Goal: Task Accomplishment & Management: Use online tool/utility

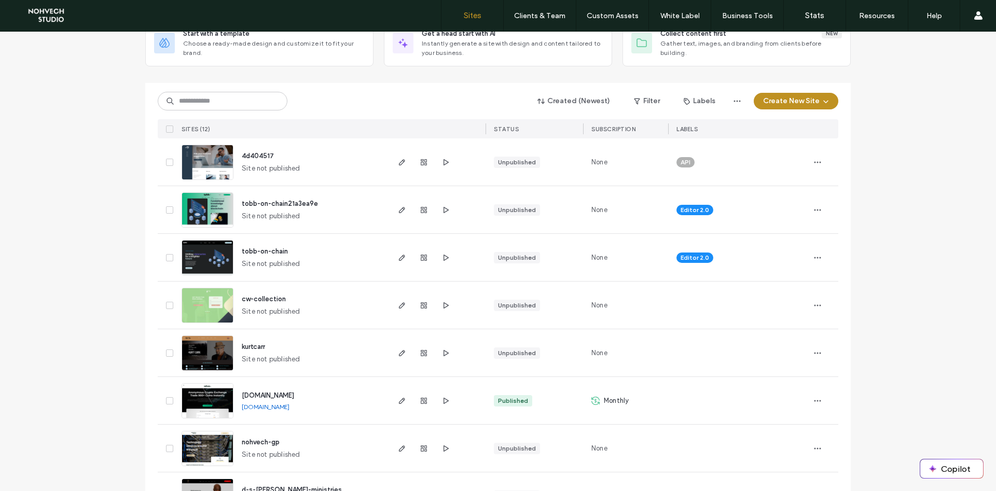
scroll to position [74, 0]
click at [402, 164] on use "button" at bounding box center [402, 162] width 6 height 6
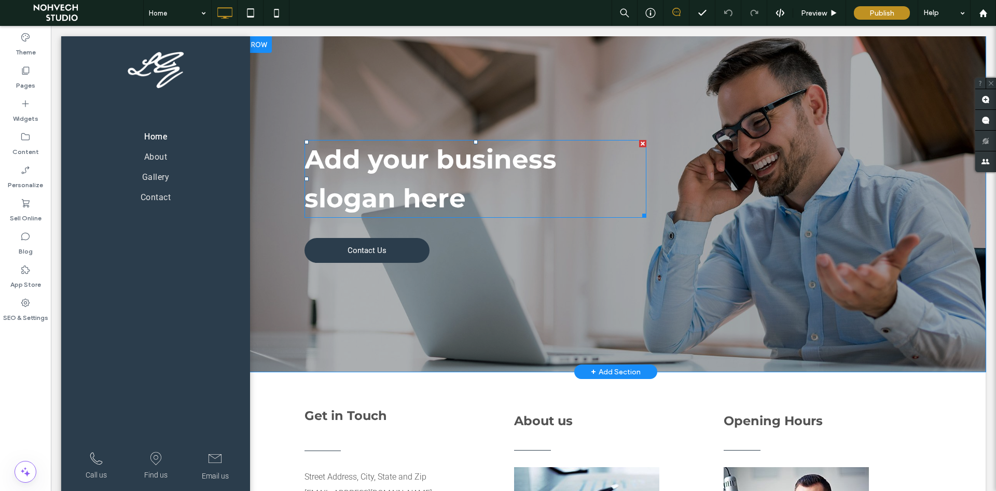
click at [410, 163] on span "Add your business" at bounding box center [431, 160] width 252 height 32
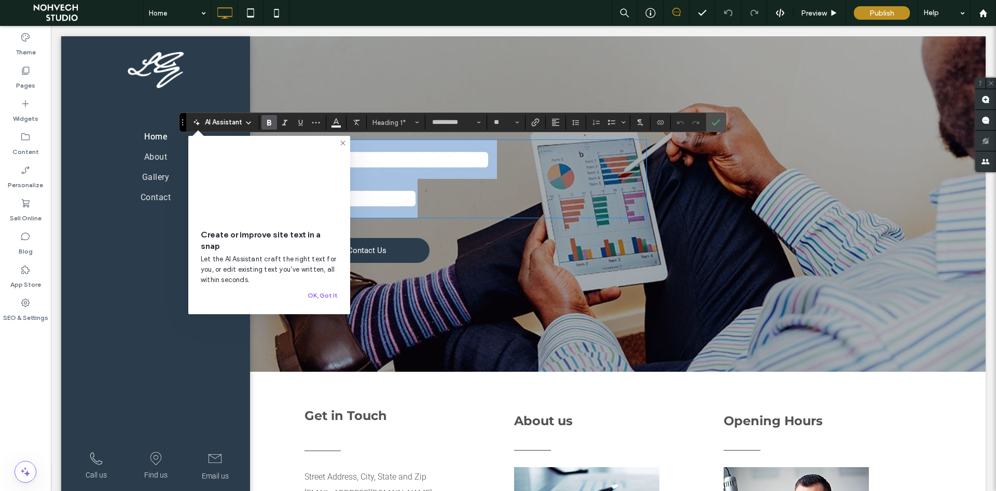
click at [484, 213] on h1 "**********" at bounding box center [476, 198] width 342 height 39
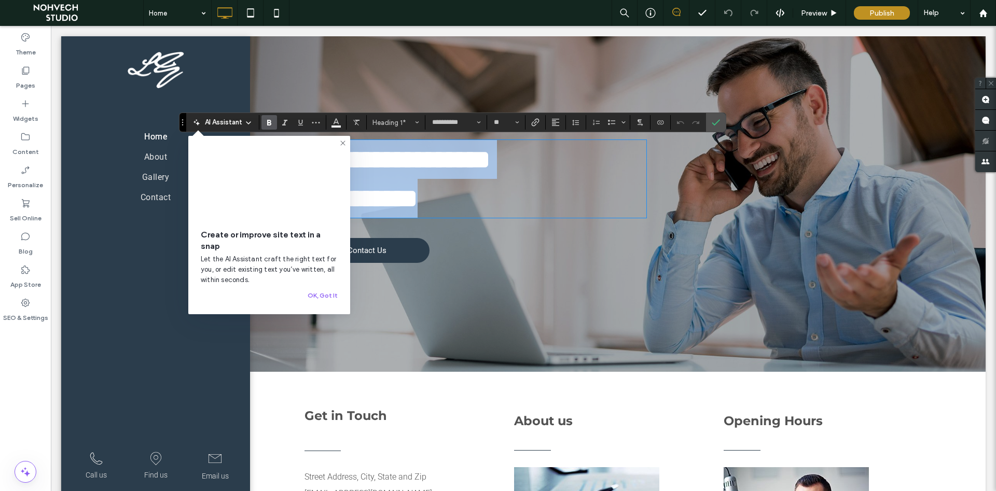
drag, startPoint x: 477, startPoint y: 207, endPoint x: 331, endPoint y: 154, distance: 155.4
click at [331, 154] on div "**********" at bounding box center [476, 179] width 342 height 78
type input "******"
type input "**"
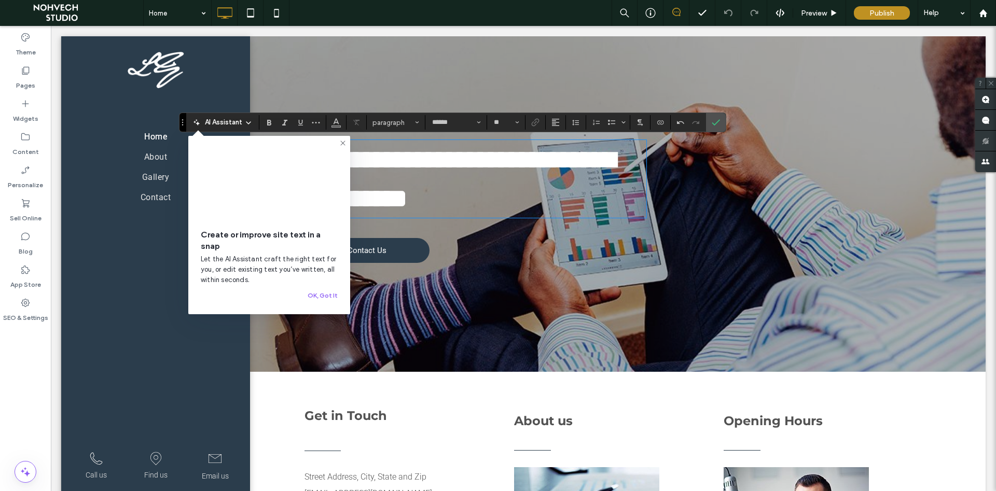
click at [343, 145] on icon at bounding box center [343, 143] width 8 height 8
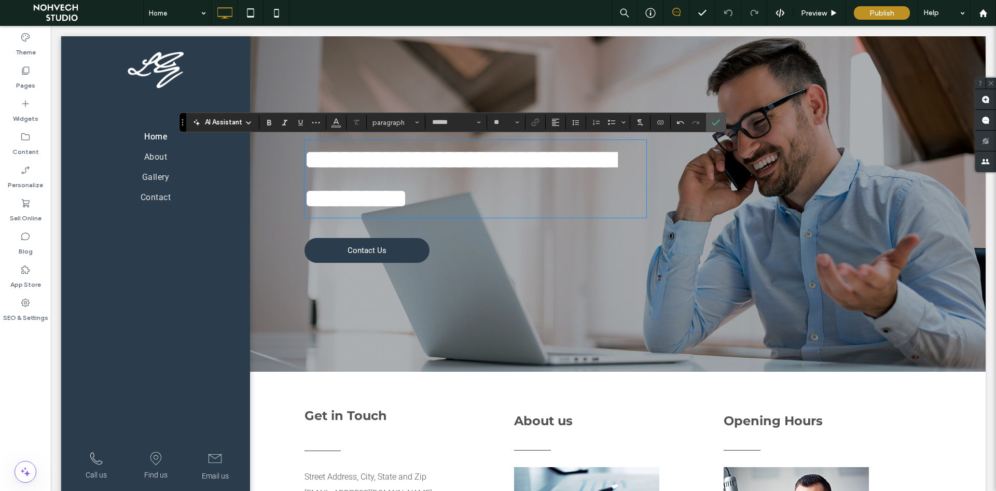
type input "**********"
type input "**"
click at [328, 162] on span "**********" at bounding box center [460, 179] width 311 height 64
drag, startPoint x: 718, startPoint y: 129, endPoint x: 663, endPoint y: 117, distance: 56.8
click at [718, 129] on span "Confirm" at bounding box center [716, 123] width 8 height 18
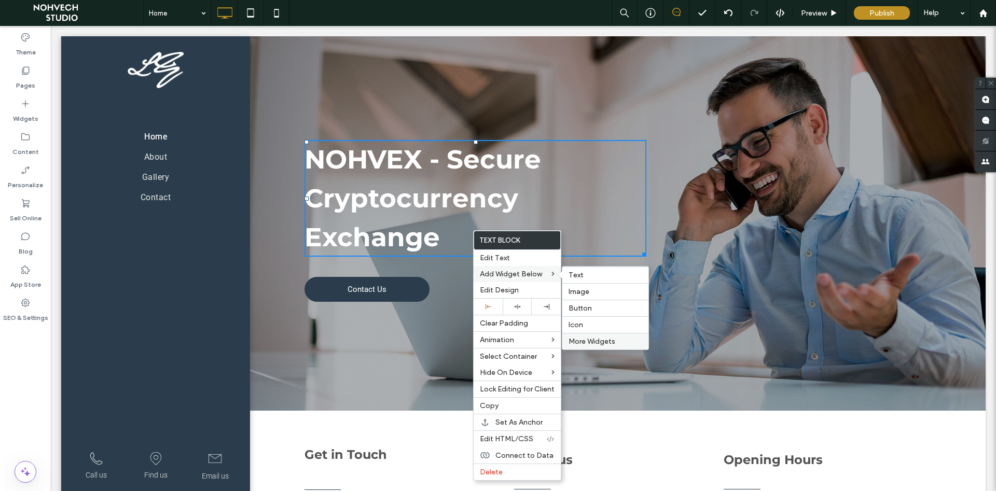
click at [601, 340] on span "More Widgets" at bounding box center [592, 341] width 47 height 9
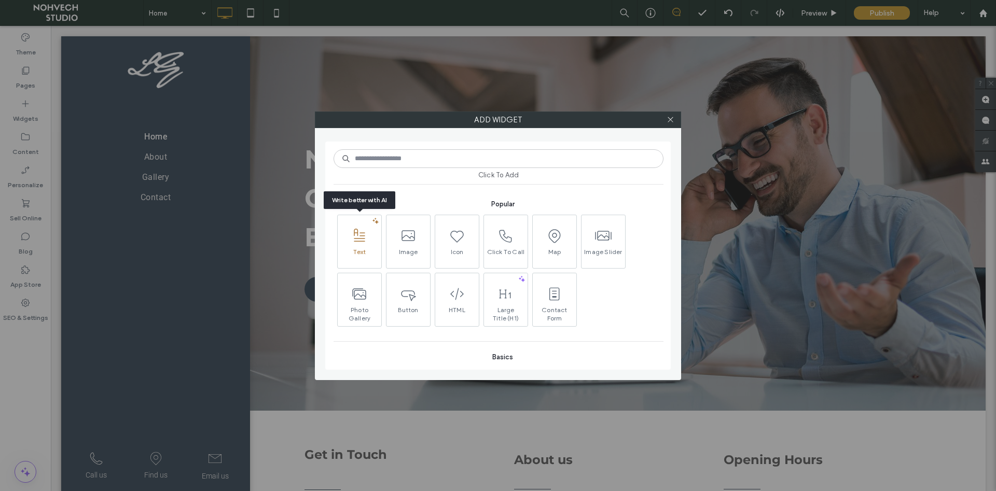
click at [360, 241] on icon at bounding box center [359, 236] width 17 height 17
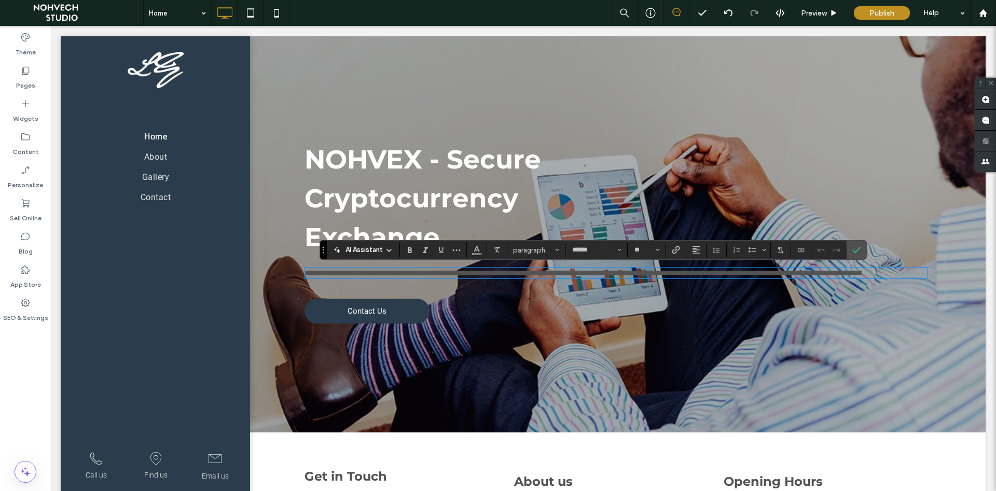
click at [773, 269] on span "**********" at bounding box center [584, 273] width 558 height 8
click at [772, 272] on span "**********" at bounding box center [584, 273] width 558 height 8
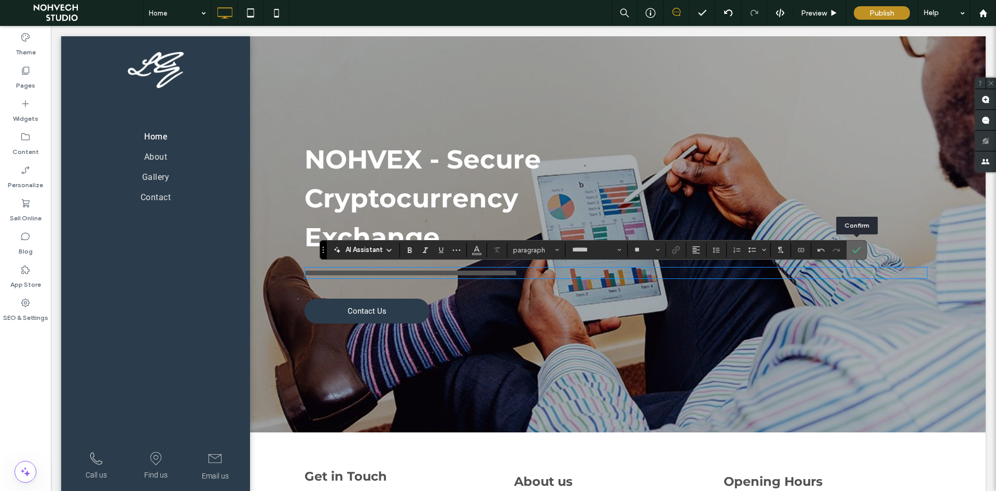
click at [857, 250] on icon "Confirm" at bounding box center [856, 250] width 8 height 8
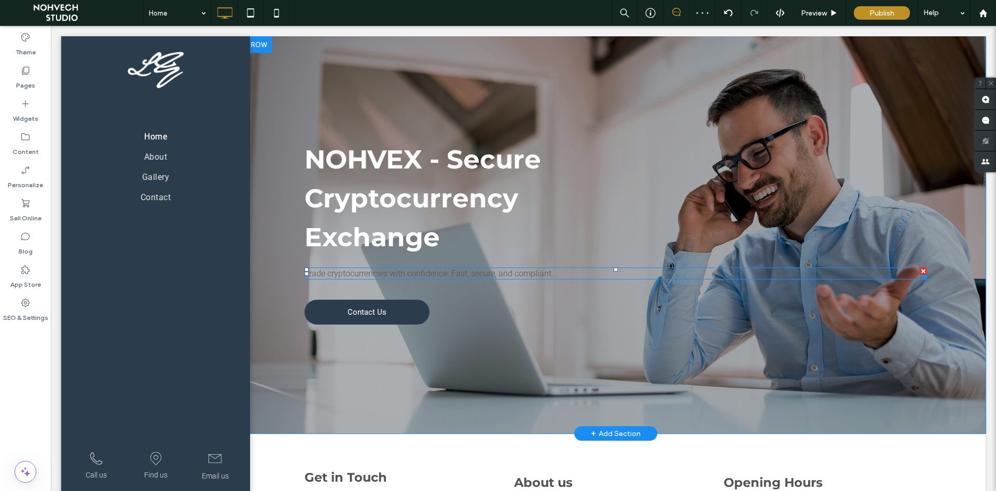
click at [536, 274] on span "Trade cryptocurrencies with confidence. Fast, secure, and compliant." at bounding box center [429, 274] width 249 height 10
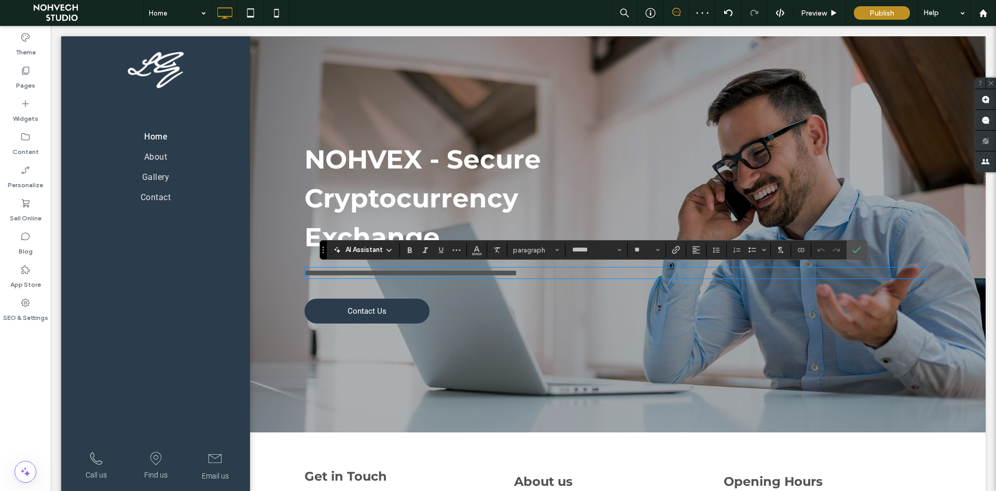
click at [517, 274] on span "**********" at bounding box center [411, 273] width 213 height 8
click at [498, 251] on use "Clear Format" at bounding box center [497, 250] width 6 height 6
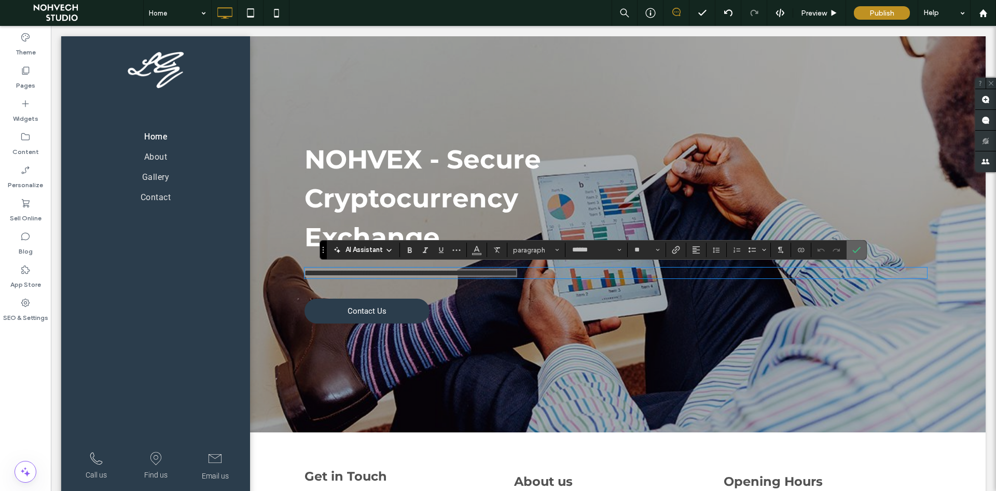
click at [859, 252] on icon "Confirm" at bounding box center [856, 250] width 8 height 8
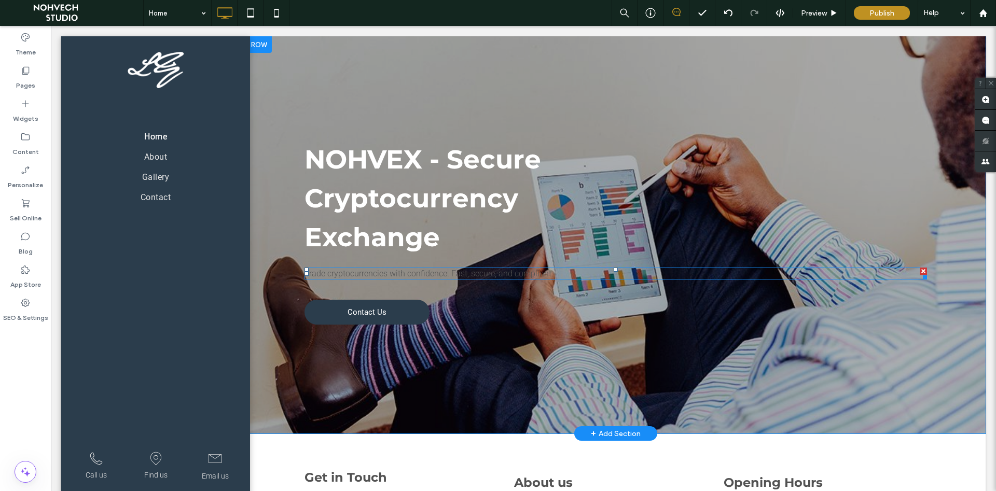
click at [547, 273] on span "Trade cryptocurrencies with confidence. Fast, secure, and compliant." at bounding box center [429, 274] width 249 height 10
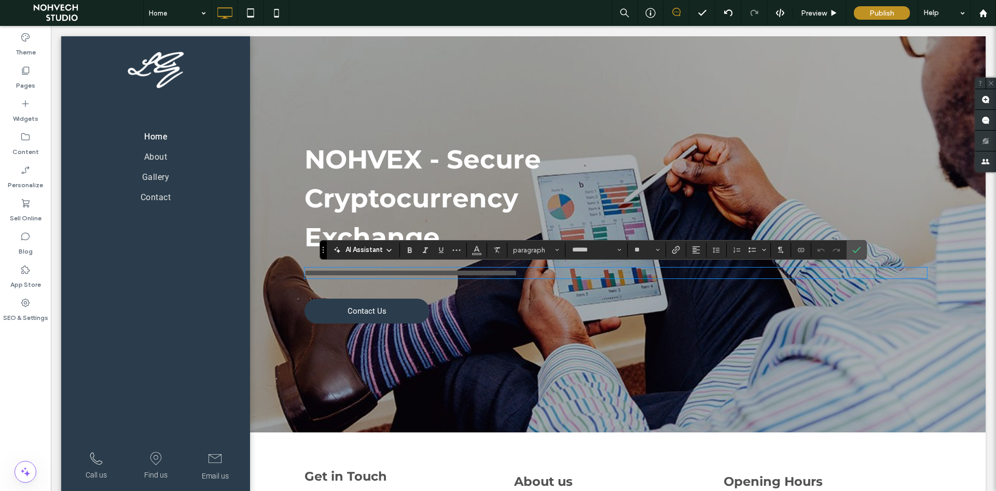
click at [517, 273] on span "**********" at bounding box center [411, 273] width 213 height 8
click at [553, 250] on span "paragraph" at bounding box center [533, 250] width 40 height 8
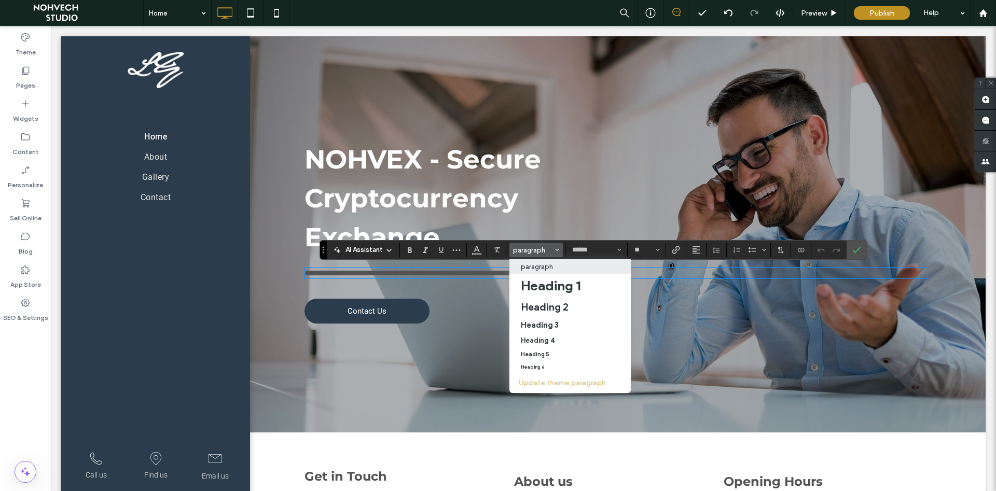
click at [577, 384] on div "Update theme paragraph" at bounding box center [570, 384] width 121 height 20
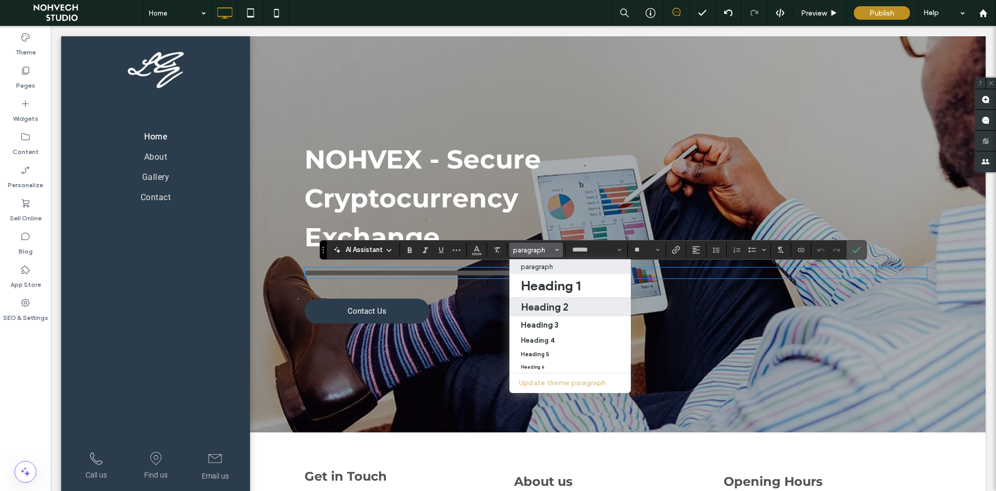
click at [556, 306] on h2 "Heading 2" at bounding box center [545, 307] width 48 height 12
type input "**********"
type input "**"
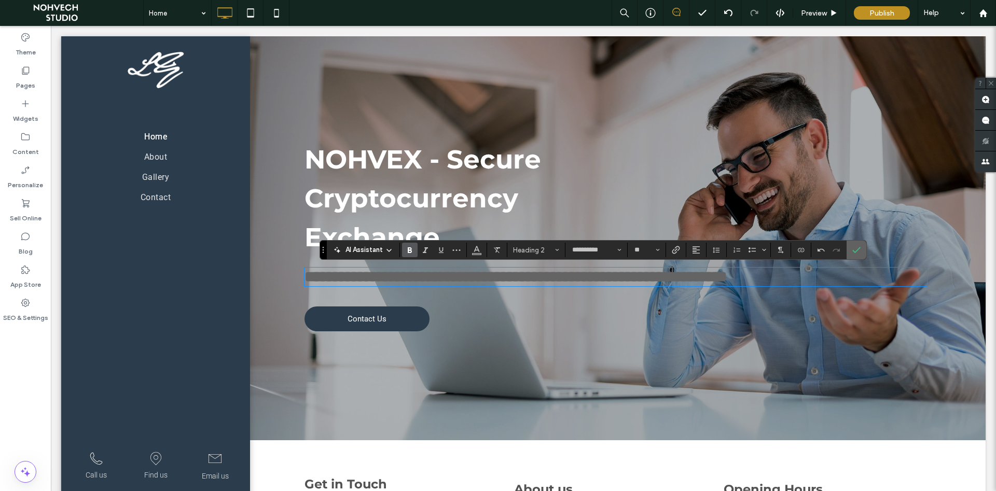
click at [857, 250] on icon "Confirm" at bounding box center [856, 250] width 8 height 8
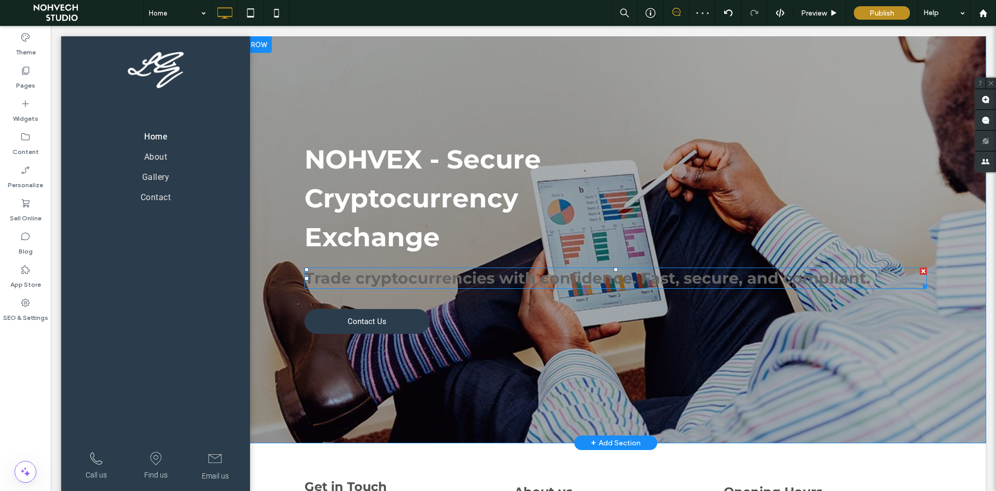
click at [854, 281] on span "Trade cryptocurrencies with confidence. Fast, secure, and compliant." at bounding box center [588, 278] width 566 height 19
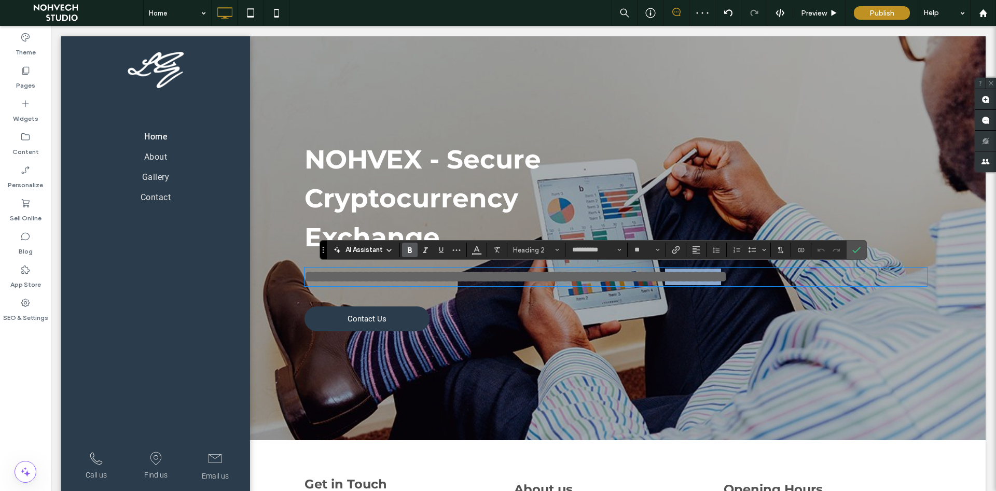
click at [727, 281] on span "**********" at bounding box center [516, 276] width 422 height 15
click at [479, 254] on span "Color" at bounding box center [477, 248] width 8 height 13
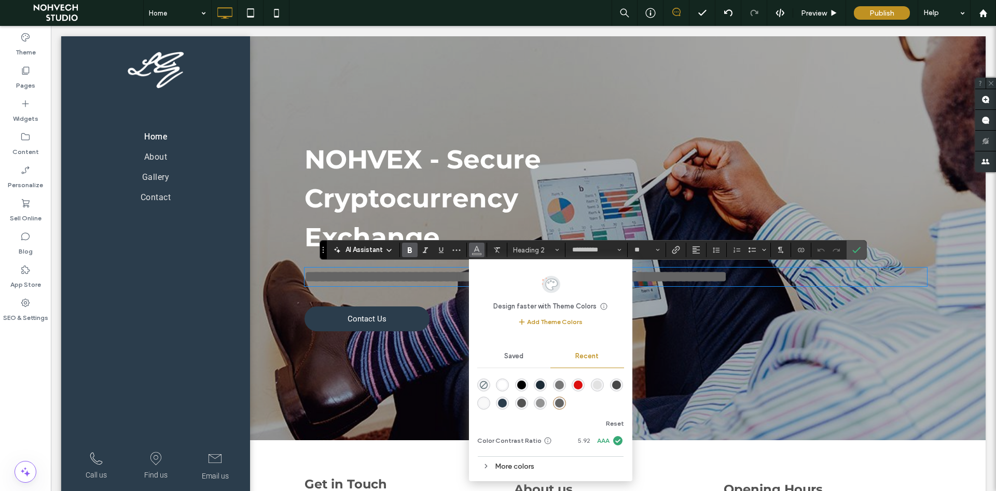
click at [594, 384] on div "rgba(226, 226, 226, 1)" at bounding box center [597, 385] width 9 height 9
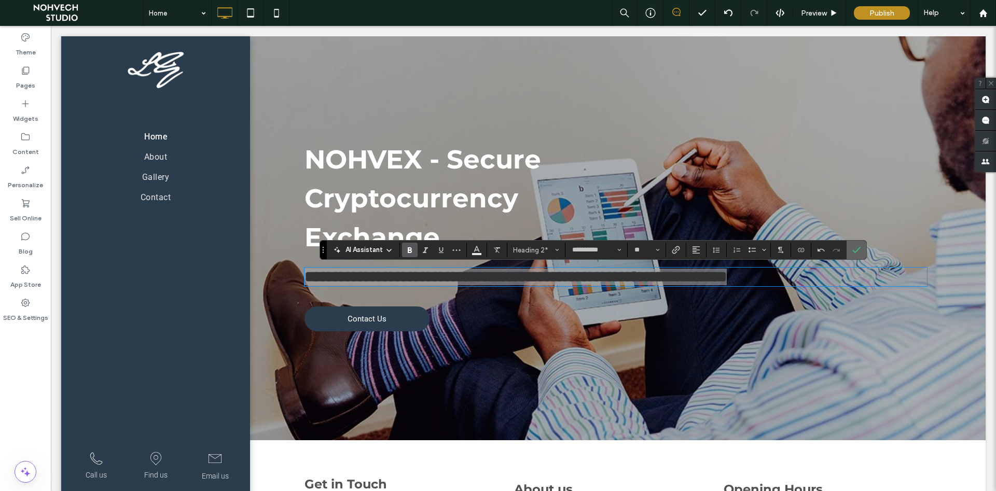
click at [863, 250] on label "Confirm" at bounding box center [857, 250] width 16 height 19
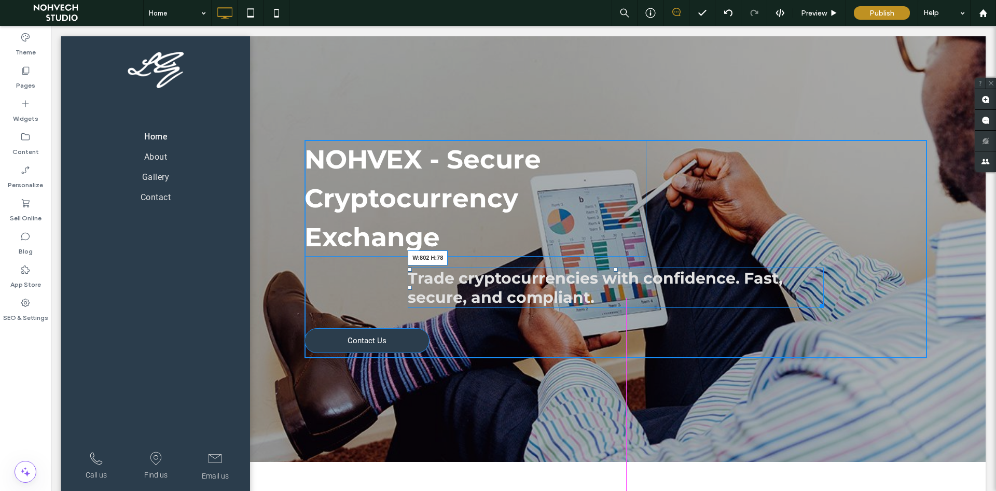
drag, startPoint x: 923, startPoint y: 287, endPoint x: 820, endPoint y: 296, distance: 103.6
click at [820, 296] on div "Trade cryptocurrencies with confidence. Fast, secure, and compliant. W:802 H:78" at bounding box center [616, 288] width 416 height 40
drag, startPoint x: 409, startPoint y: 270, endPoint x: 306, endPoint y: 261, distance: 103.7
click at [306, 261] on div "NOHVEX - Secure Cryptocurrency Exchange Trade cryptocurrencies with confidence.…" at bounding box center [616, 249] width 623 height 218
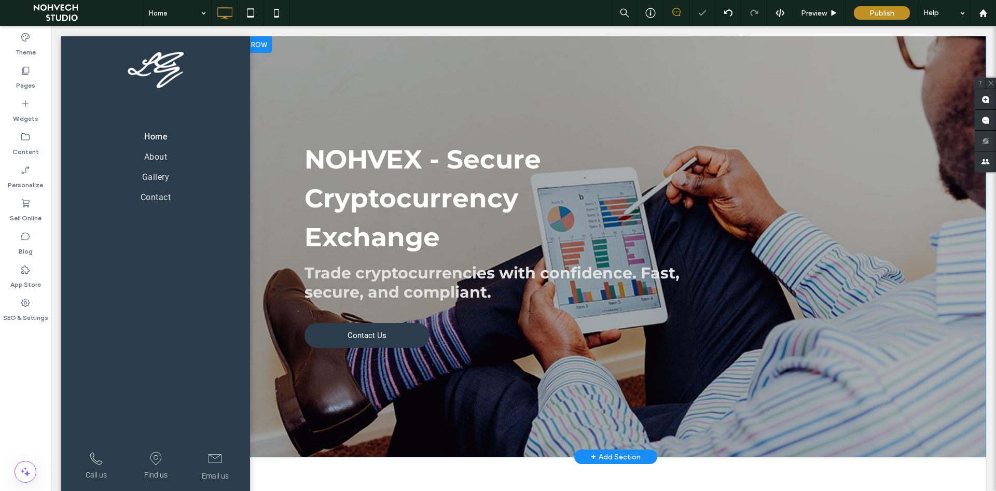
click at [745, 195] on div "NOHVEX - Secure Cryptocurrency Exchange Trade cryptocurrencies with confidence.…" at bounding box center [616, 246] width 623 height 213
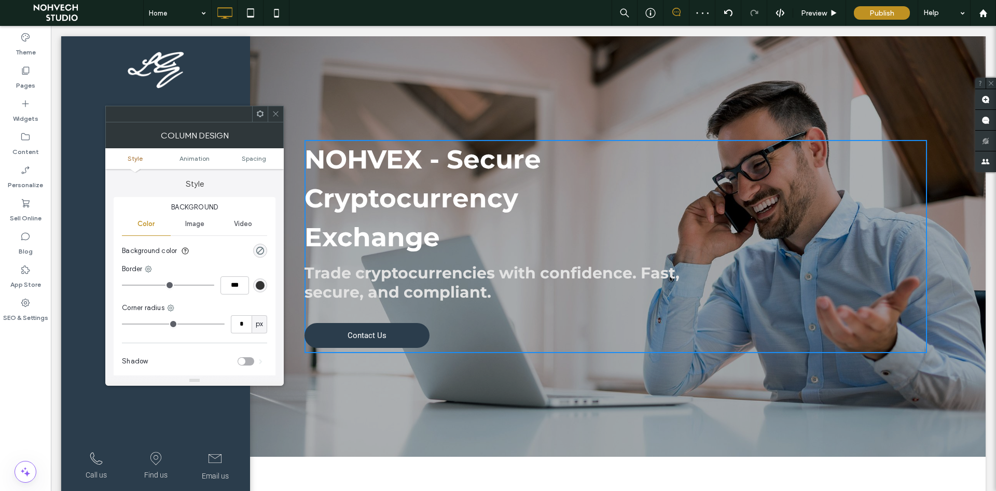
drag, startPoint x: 330, startPoint y: 140, endPoint x: 562, endPoint y: 176, distance: 234.8
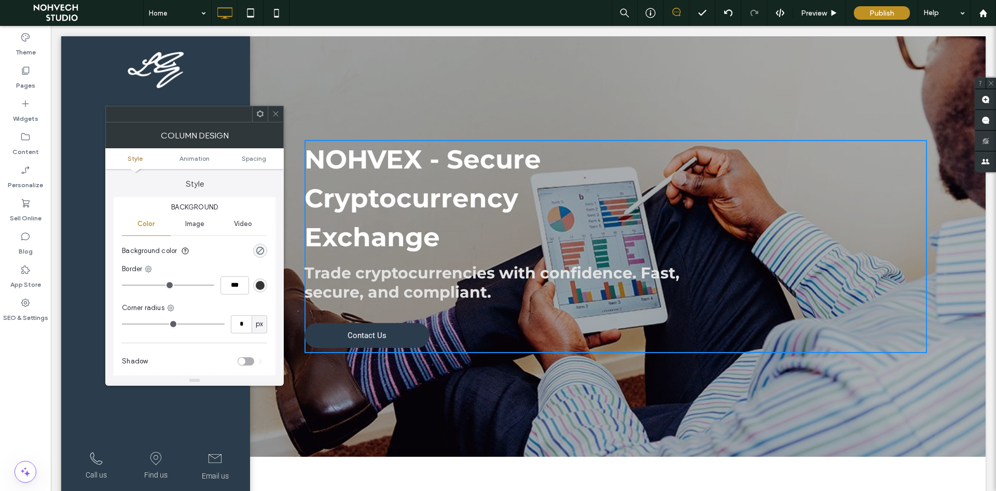
click at [274, 116] on icon at bounding box center [276, 114] width 8 height 8
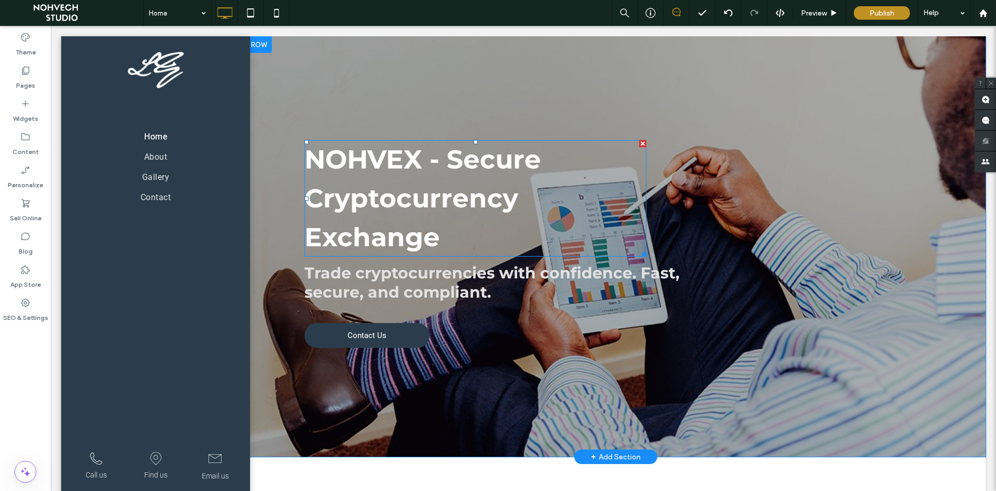
click at [445, 159] on span "NOHVEX - Secure Cryptocurrency Exchange" at bounding box center [423, 198] width 237 height 109
type input "**********"
type input "**"
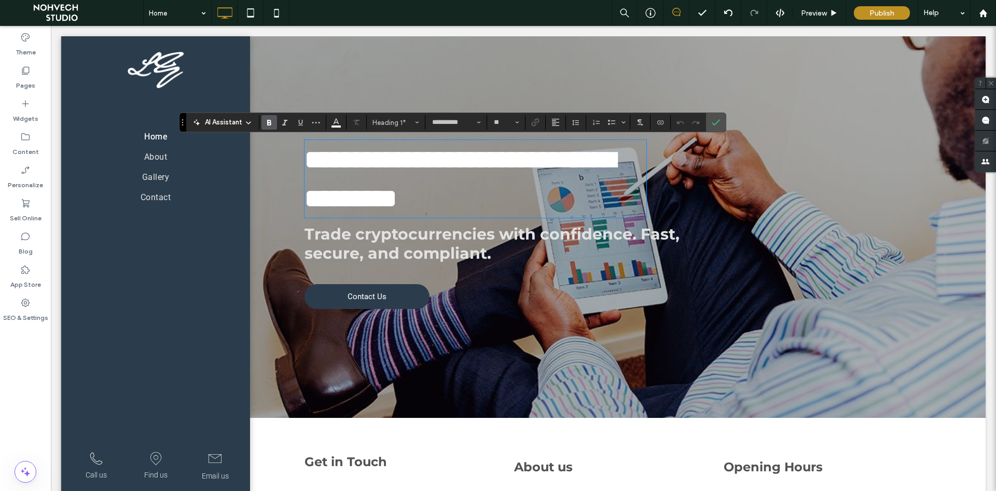
click at [445, 159] on span "**********" at bounding box center [460, 179] width 311 height 64
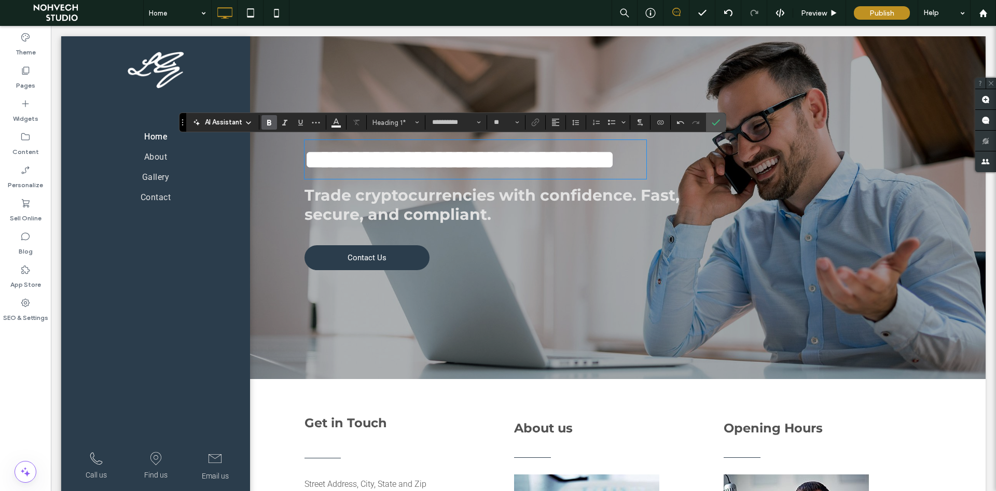
drag, startPoint x: 709, startPoint y: 195, endPoint x: 703, endPoint y: 196, distance: 6.3
click at [709, 195] on div "**********" at bounding box center [616, 207] width 623 height 135
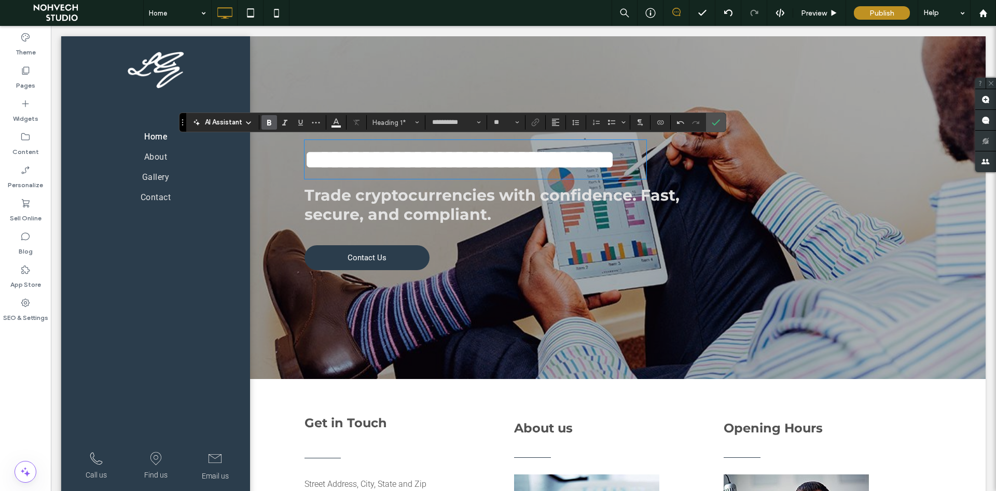
click at [312, 147] on span "**********" at bounding box center [460, 159] width 310 height 25
click at [725, 174] on div "**********" at bounding box center [616, 207] width 623 height 135
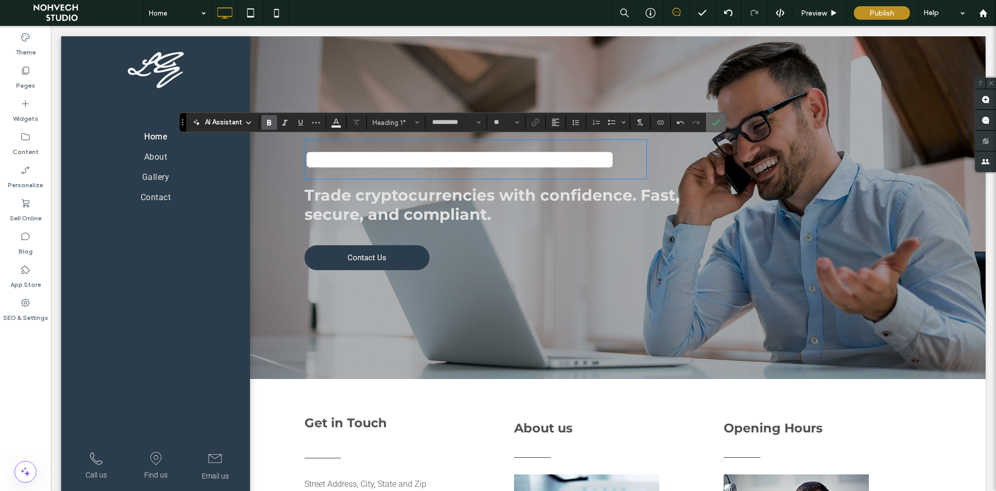
drag, startPoint x: 720, startPoint y: 122, endPoint x: 608, endPoint y: 118, distance: 112.7
click at [720, 122] on label "Confirm" at bounding box center [716, 122] width 16 height 19
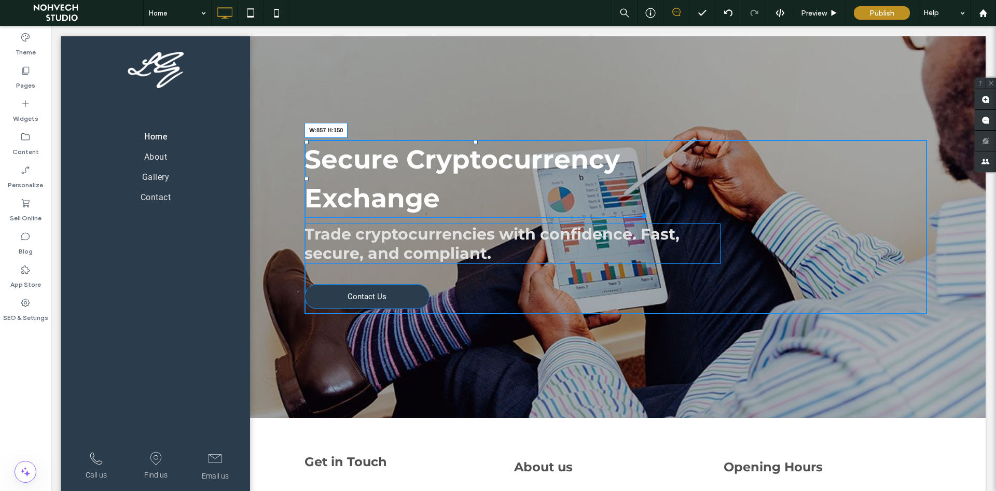
drag, startPoint x: 646, startPoint y: 217, endPoint x: 749, endPoint y: 203, distance: 103.8
click at [646, 203] on div "Secure Cryptocurrency Exchange W:857 H:150" at bounding box center [476, 179] width 342 height 78
drag, startPoint x: 746, startPoint y: 217, endPoint x: 786, endPoint y: 204, distance: 42.3
click at [786, 204] on div "Secure Cryptocurrency Exchange W:935 H:75 Trade cryptocurrencies with confidenc…" at bounding box center [616, 227] width 623 height 174
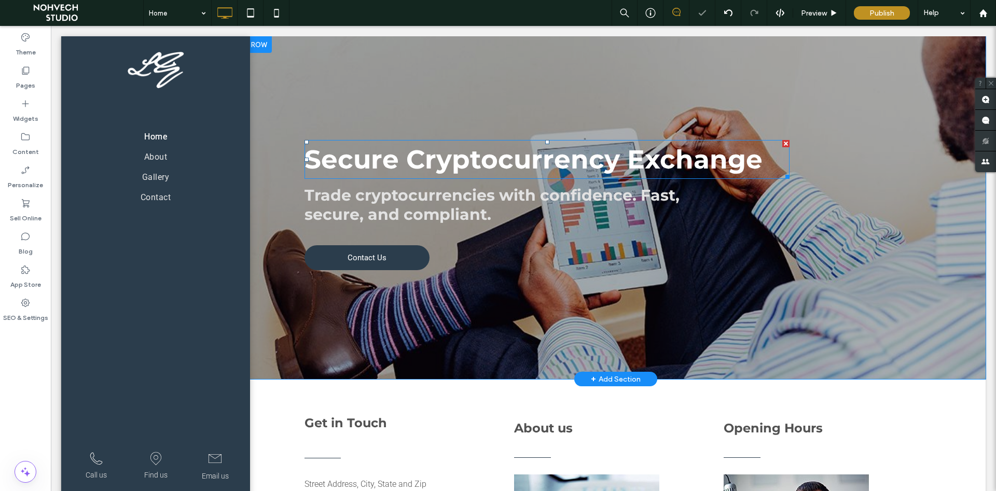
click at [866, 305] on div at bounding box center [616, 207] width 740 height 343
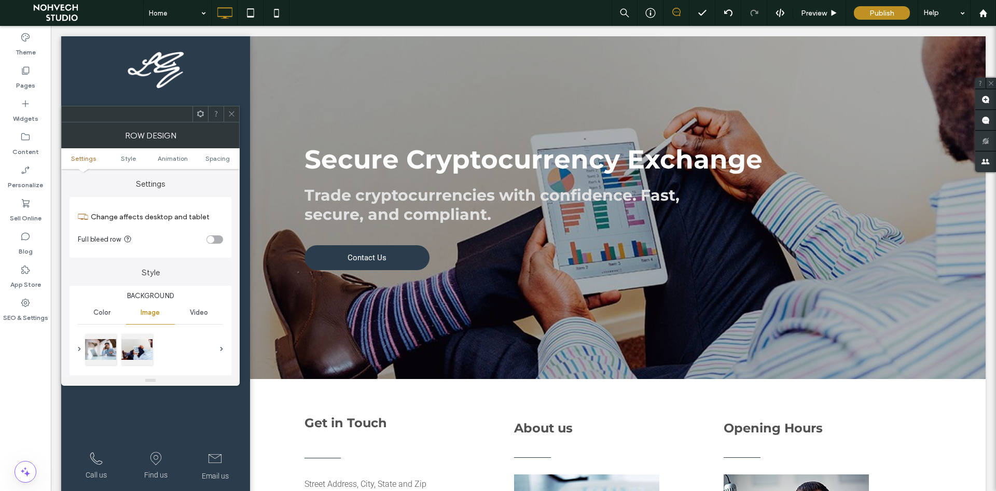
click at [235, 115] on icon at bounding box center [232, 114] width 8 height 8
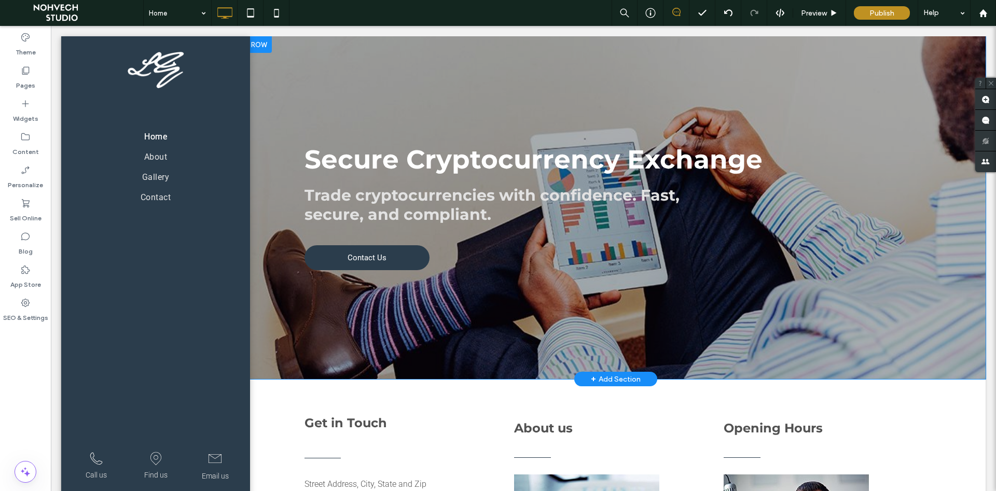
click at [593, 379] on span "+" at bounding box center [593, 379] width 5 height 11
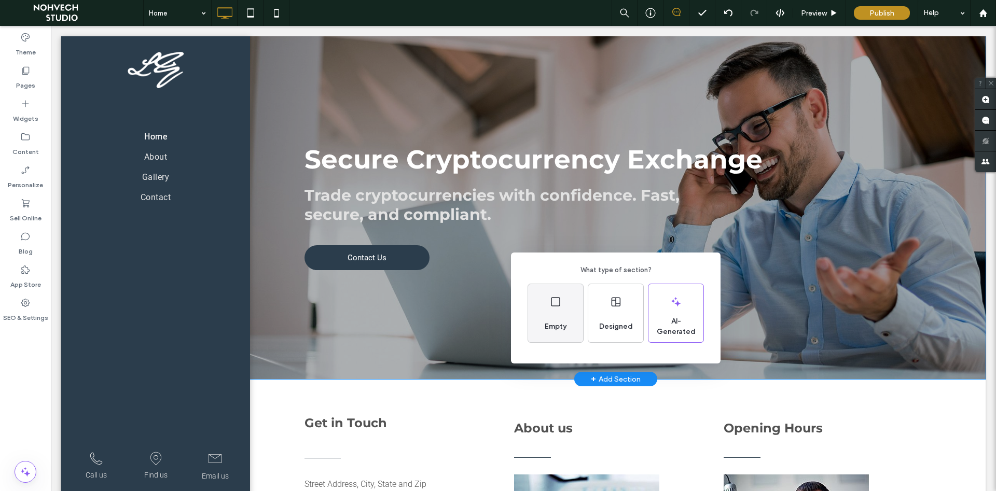
click at [553, 312] on div "Empty" at bounding box center [555, 313] width 55 height 58
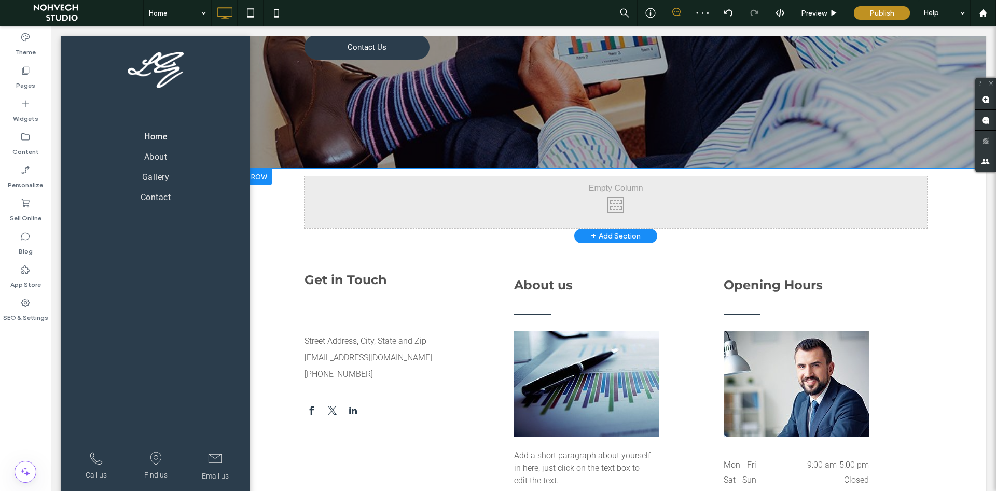
scroll to position [211, 0]
click at [616, 199] on div "Click To Paste Click To Paste" at bounding box center [616, 202] width 623 height 52
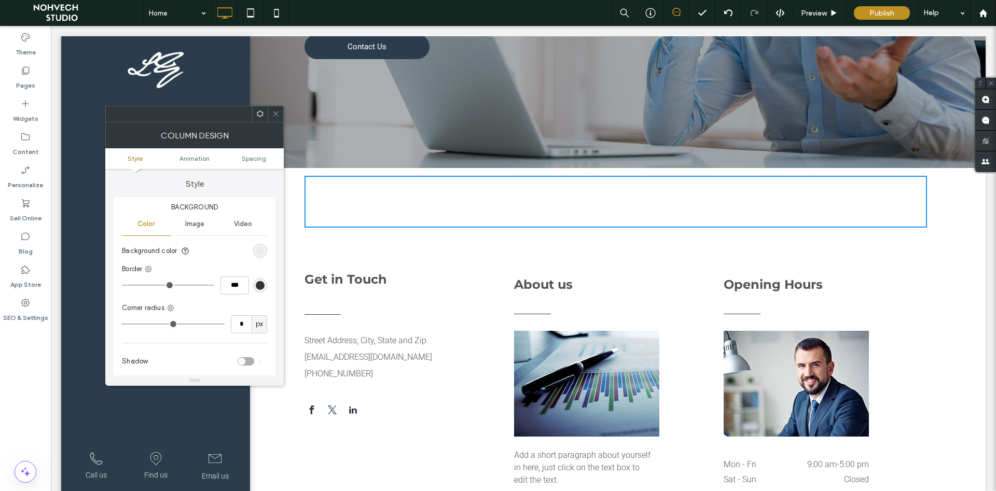
drag, startPoint x: 275, startPoint y: 116, endPoint x: 344, endPoint y: 151, distance: 77.5
click at [275, 116] on icon at bounding box center [276, 114] width 8 height 8
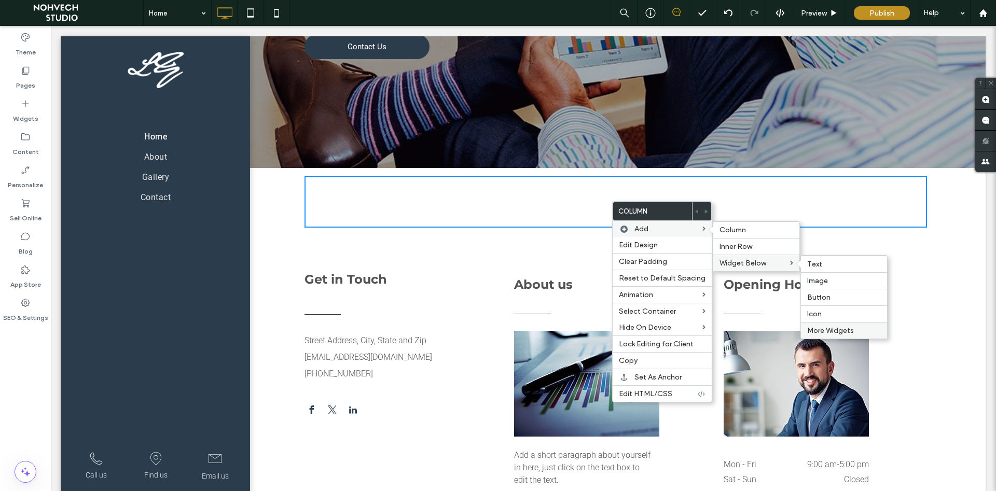
click at [828, 331] on span "More Widgets" at bounding box center [830, 330] width 47 height 9
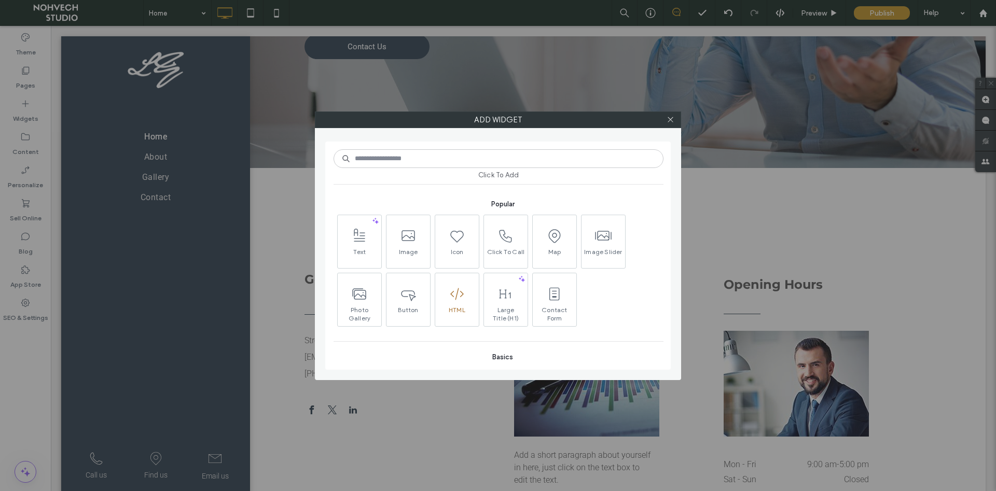
click at [462, 307] on span "HTML" at bounding box center [457, 313] width 44 height 15
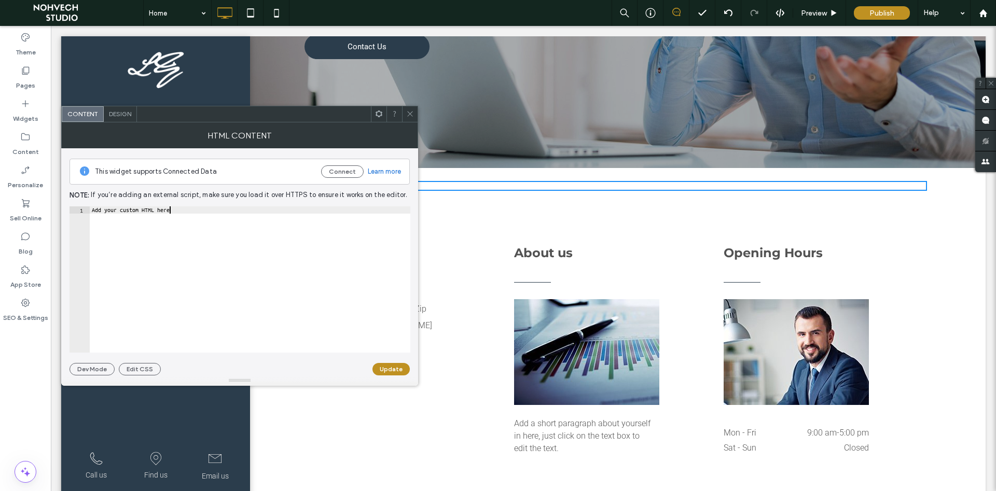
click at [225, 222] on div "Add your custom HTML here" at bounding box center [250, 287] width 321 height 161
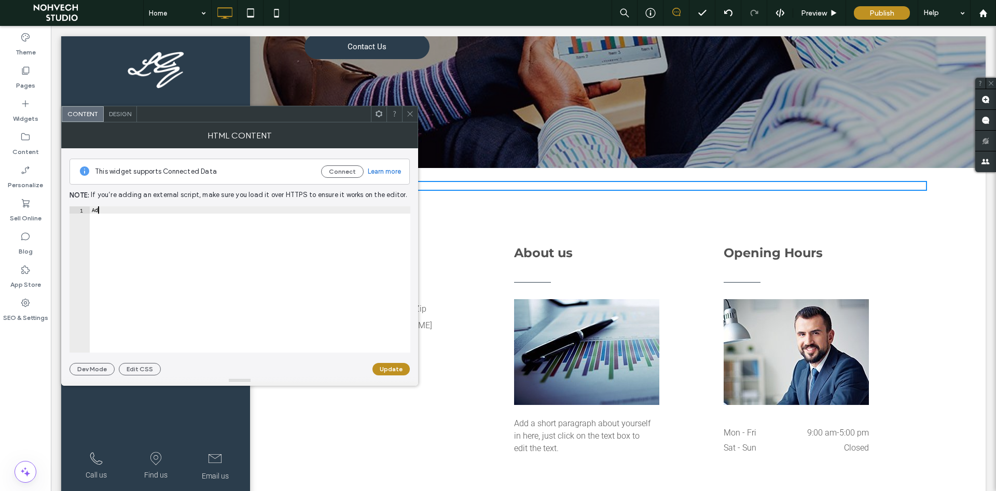
type textarea "*"
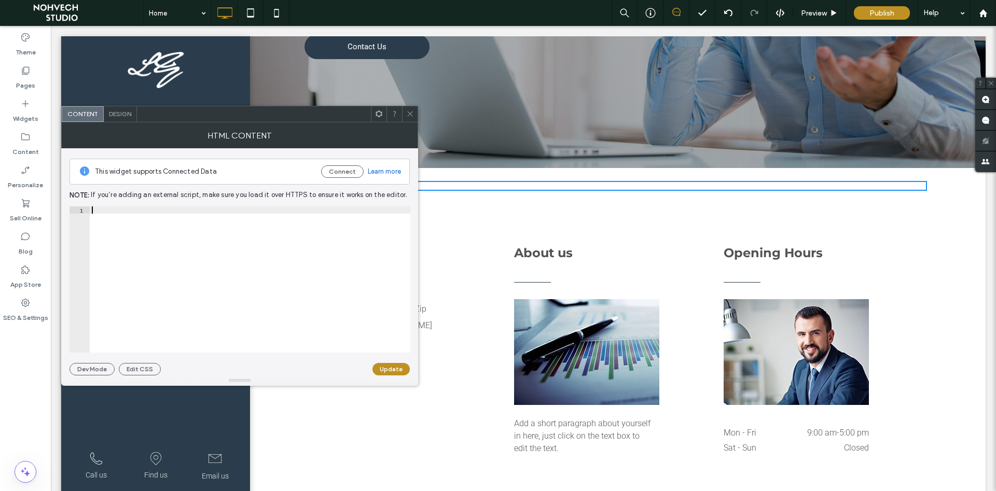
paste textarea "******"
type textarea "******"
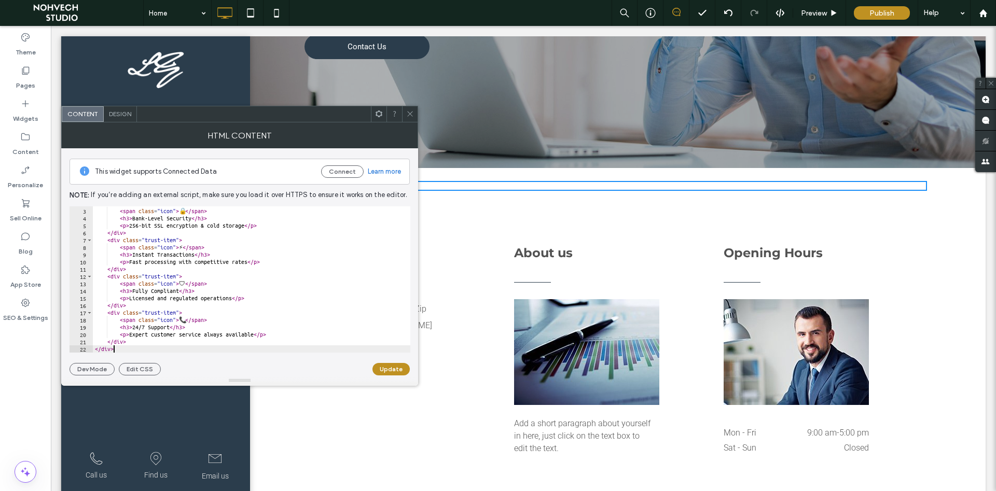
scroll to position [13, 0]
click at [396, 370] on button "Update" at bounding box center [391, 369] width 37 height 12
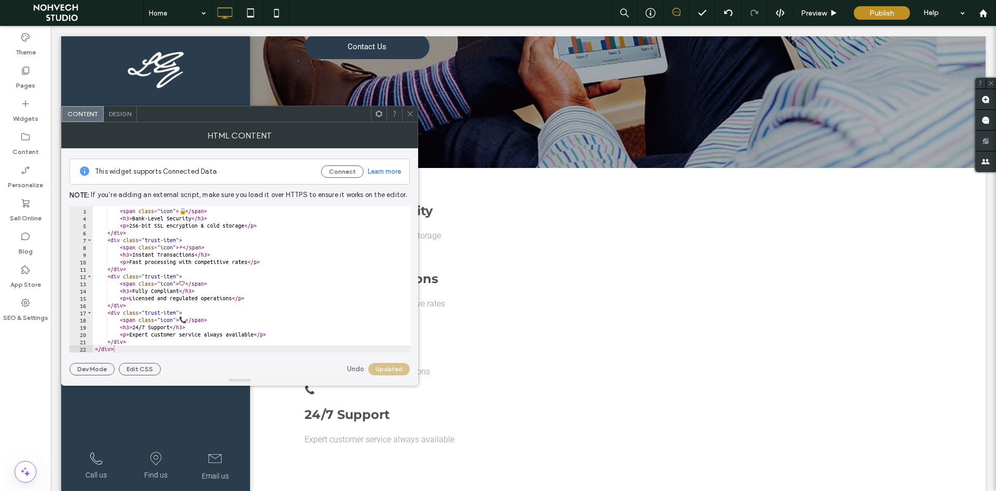
click at [120, 117] on span "Design" at bounding box center [120, 114] width 22 height 8
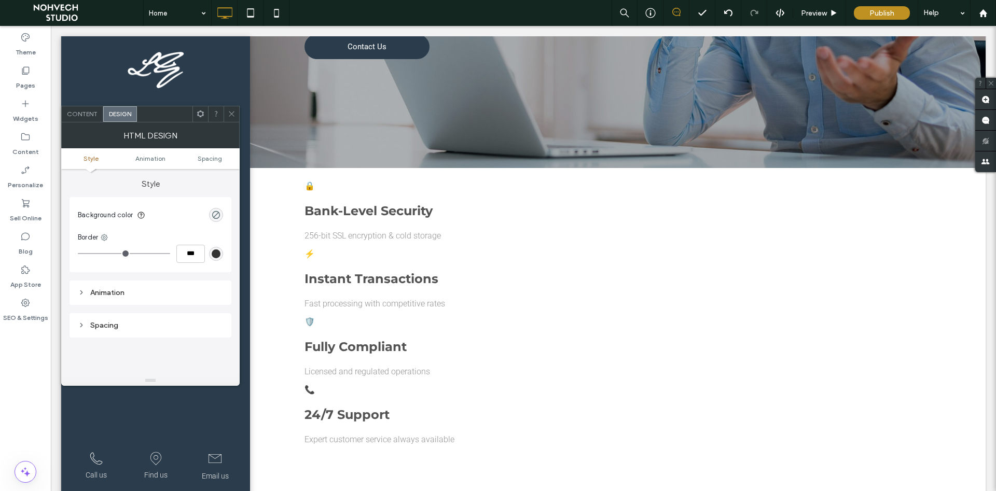
click at [235, 112] on icon at bounding box center [232, 114] width 8 height 8
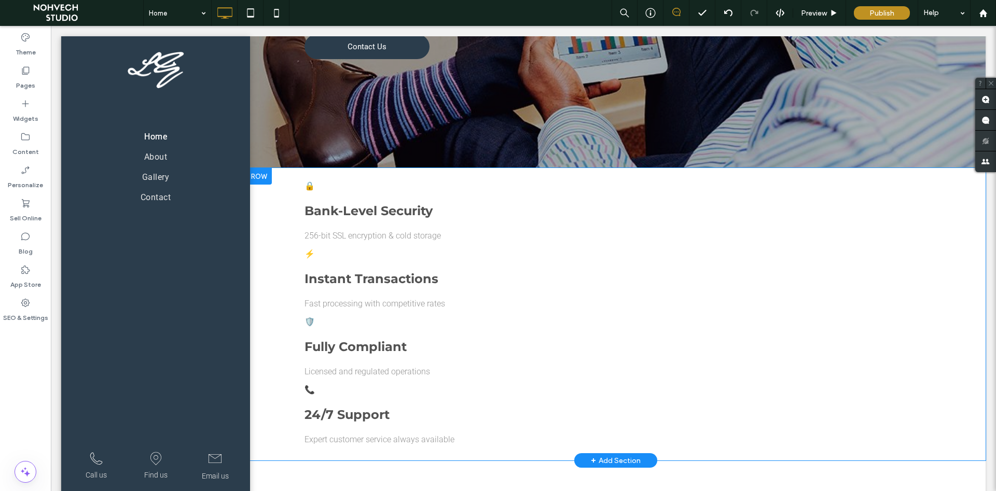
click at [396, 290] on div "⚡ Instant Transactions Fast processing with competitive rates" at bounding box center [616, 279] width 623 height 60
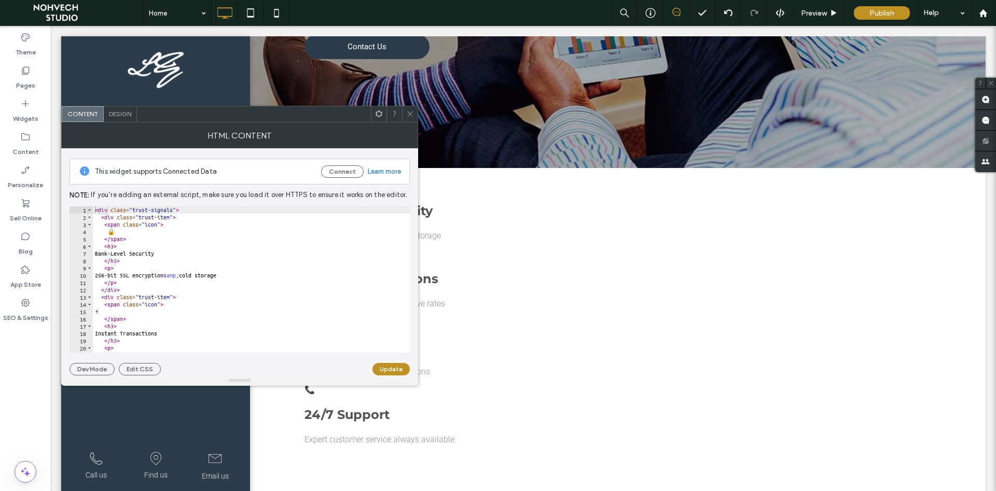
drag, startPoint x: 409, startPoint y: 113, endPoint x: 364, endPoint y: 224, distance: 119.7
click at [369, 220] on div "Content Design HTML Content This widget supports Connected Data Connect Learn m…" at bounding box center [239, 246] width 357 height 280
click at [140, 369] on button "Edit CSS" at bounding box center [140, 369] width 42 height 12
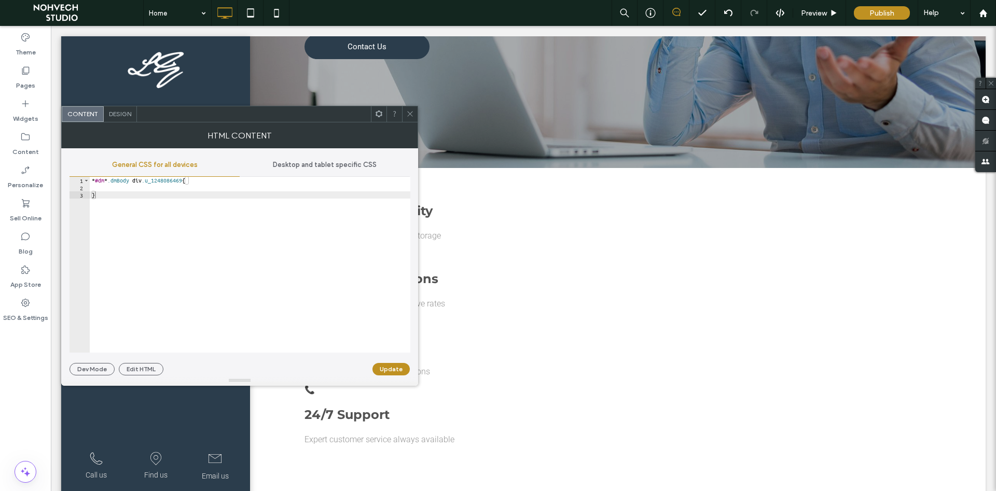
click at [341, 166] on span "Desktop and tablet specific CSS" at bounding box center [325, 165] width 104 height 8
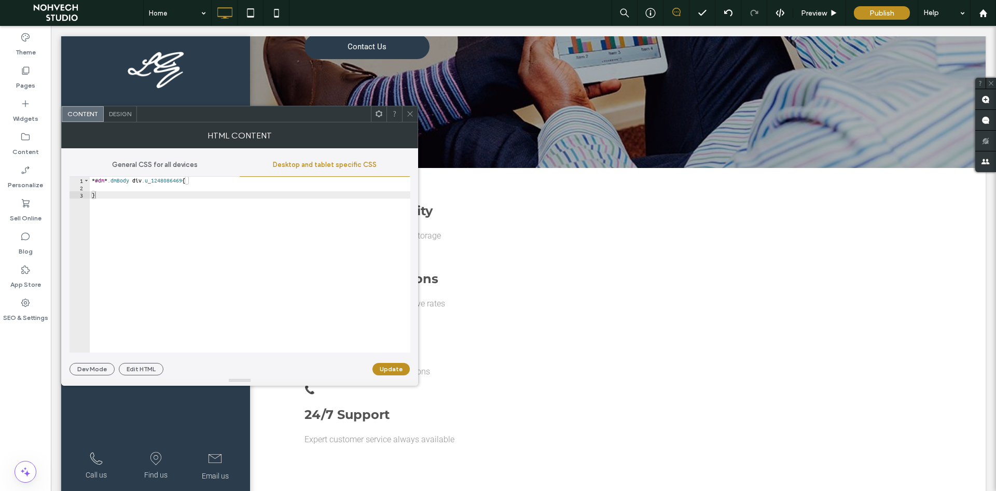
click at [117, 118] on div "Design" at bounding box center [120, 114] width 33 height 16
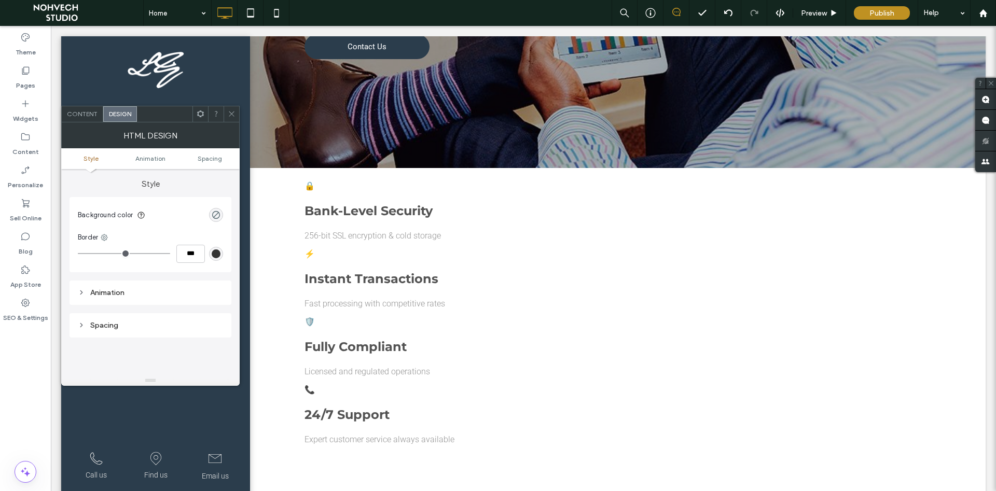
drag, startPoint x: 232, startPoint y: 113, endPoint x: 215, endPoint y: 120, distance: 18.1
click at [232, 113] on icon at bounding box center [232, 114] width 8 height 8
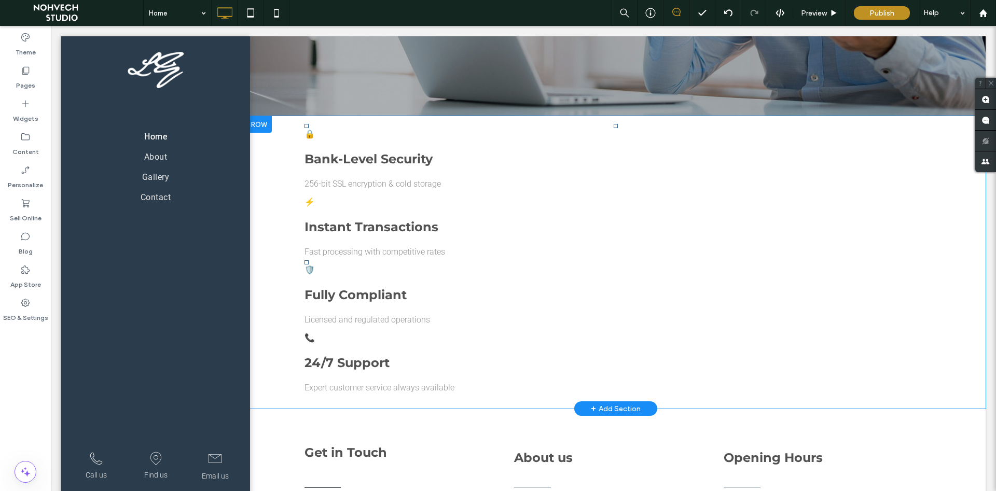
scroll to position [264, 0]
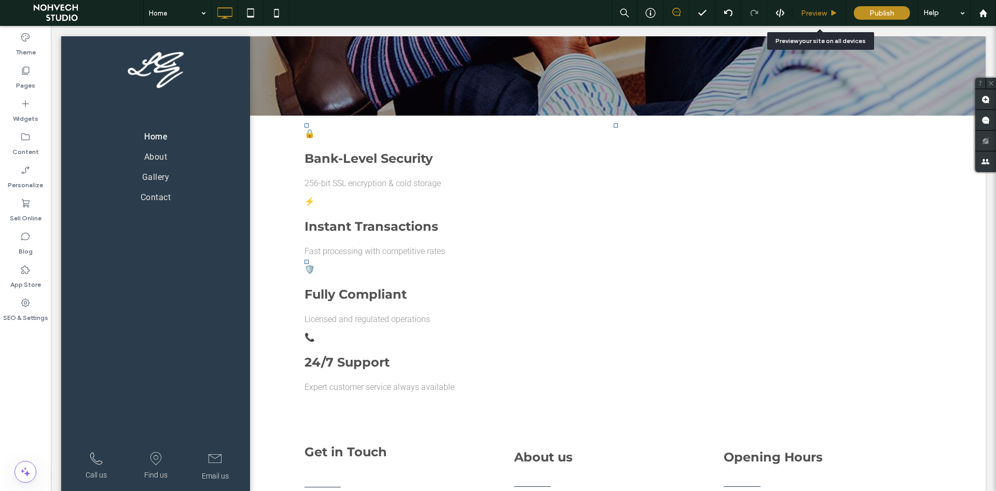
click at [823, 9] on span "Preview" at bounding box center [814, 13] width 26 height 9
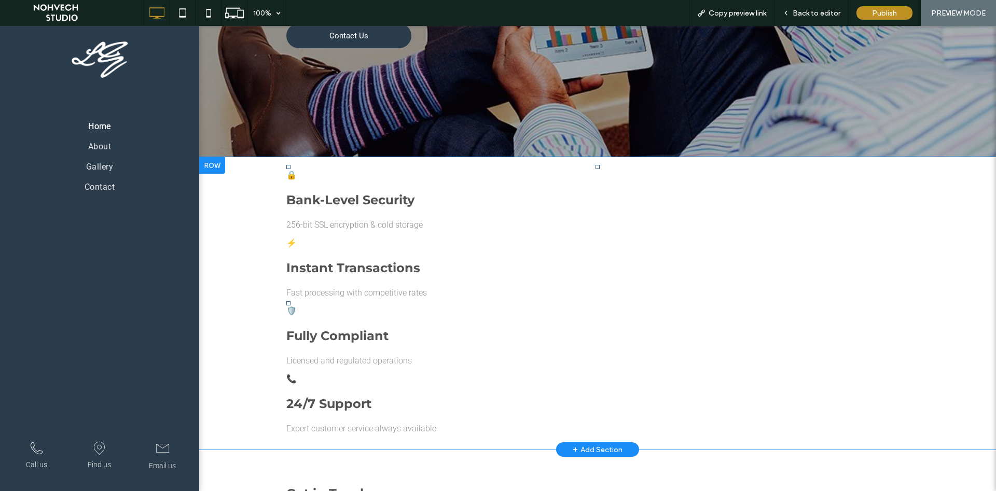
scroll to position [211, 0]
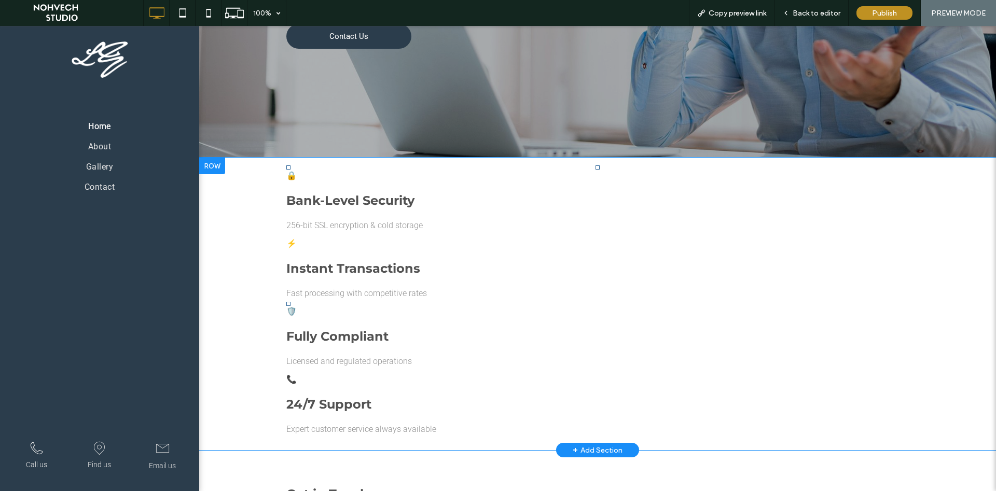
click at [648, 326] on div "🛡️ Fully Compliant Licensed and regulated operations" at bounding box center [597, 337] width 623 height 60
click at [829, 15] on span "Back to editor" at bounding box center [817, 13] width 48 height 9
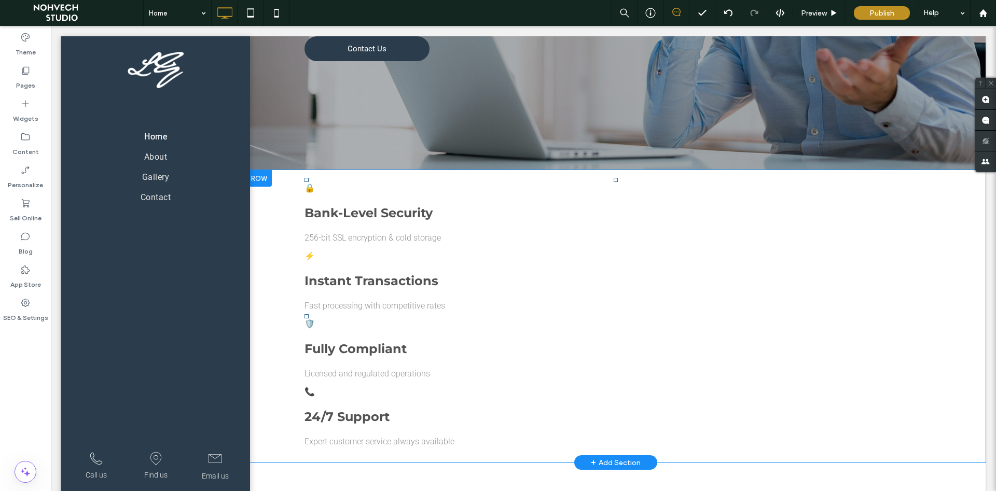
scroll to position [210, 0]
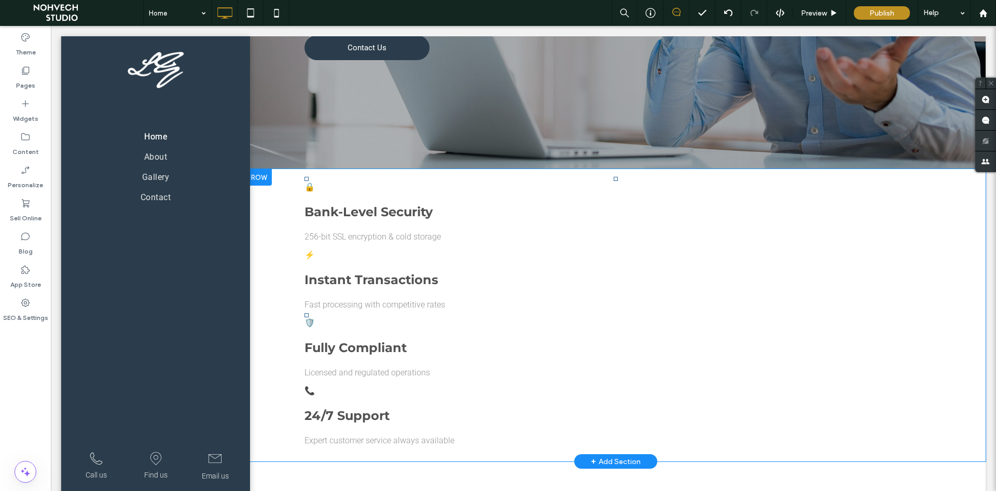
click at [265, 175] on div at bounding box center [259, 177] width 26 height 17
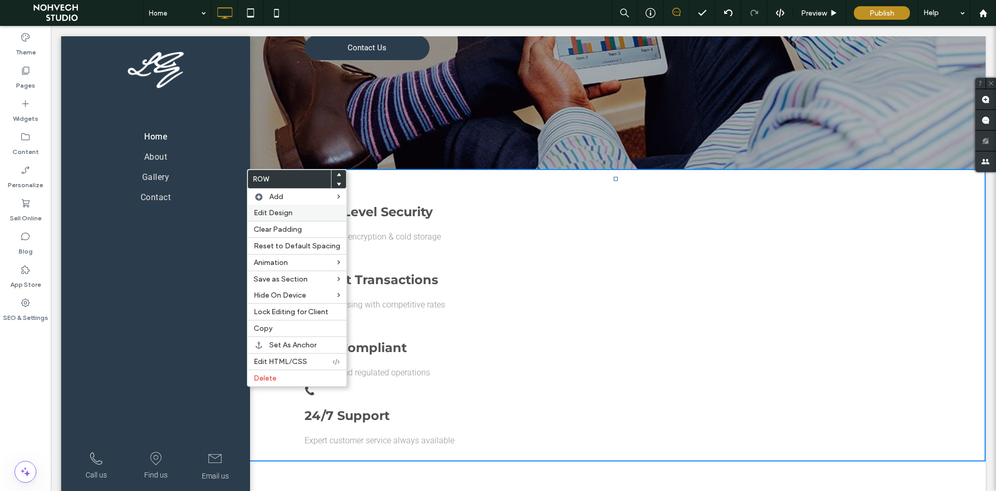
click at [281, 211] on span "Edit Design" at bounding box center [273, 213] width 39 height 9
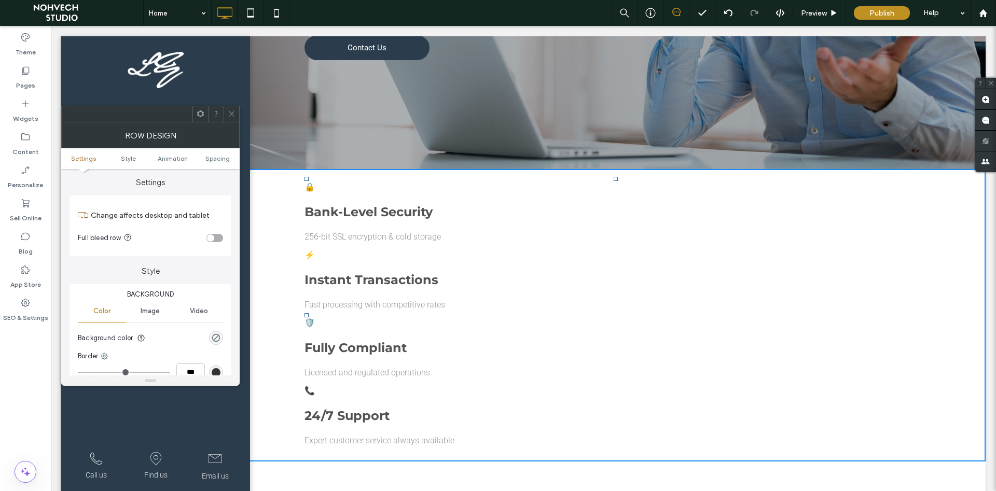
scroll to position [0, 0]
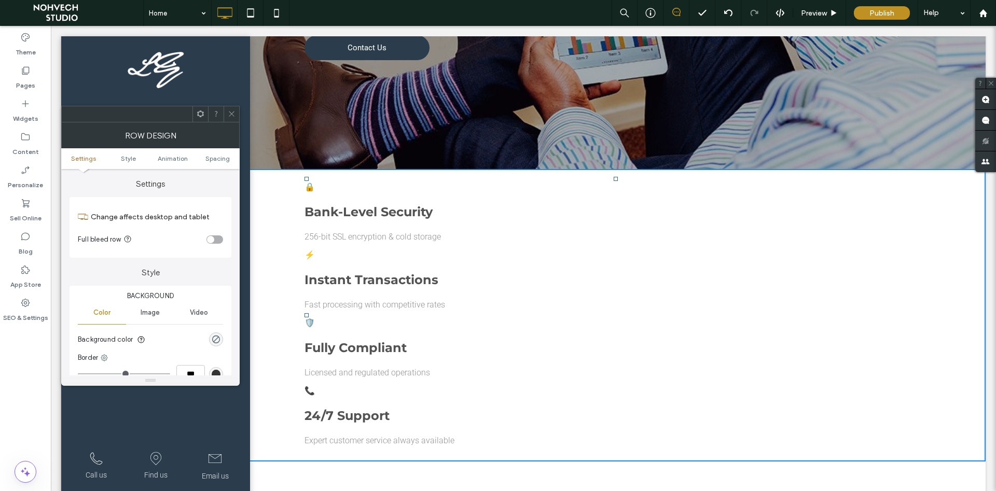
click at [198, 112] on icon at bounding box center [201, 114] width 8 height 8
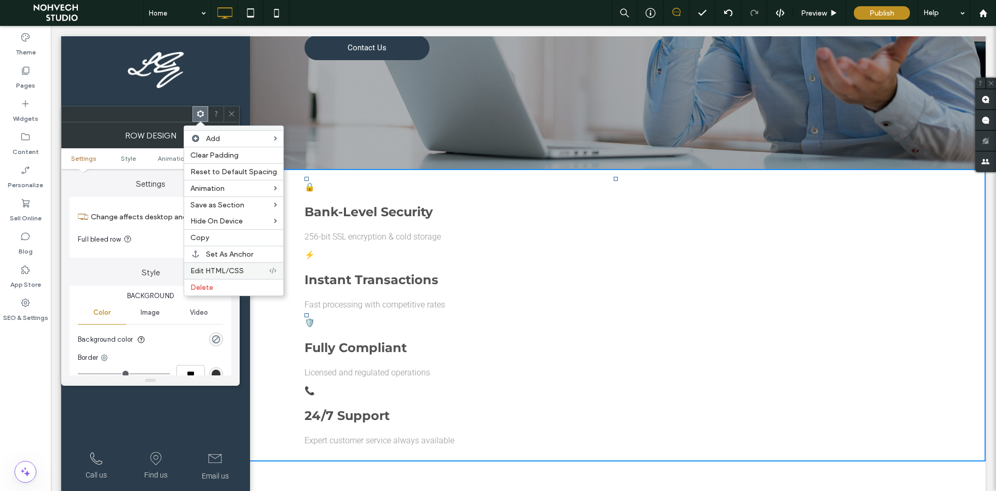
click at [220, 270] on span "Edit HTML/CSS" at bounding box center [216, 271] width 53 height 9
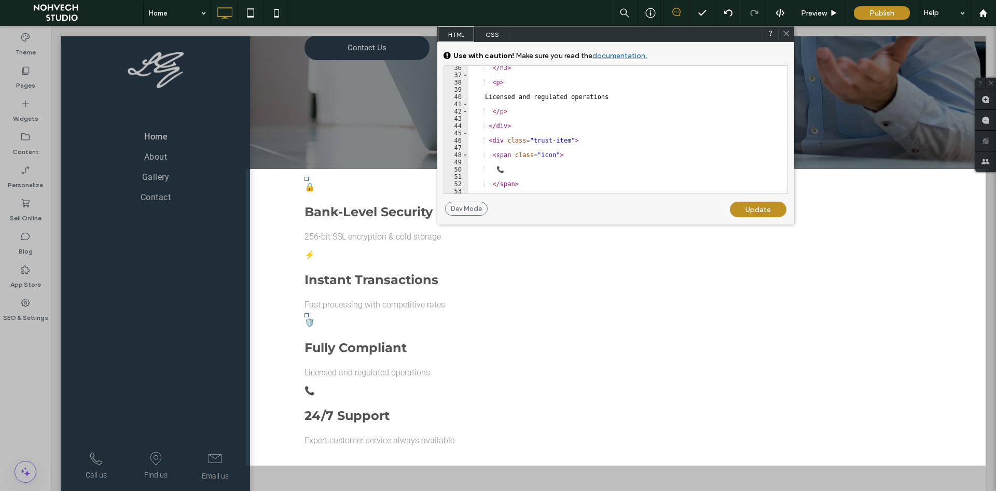
scroll to position [301, 0]
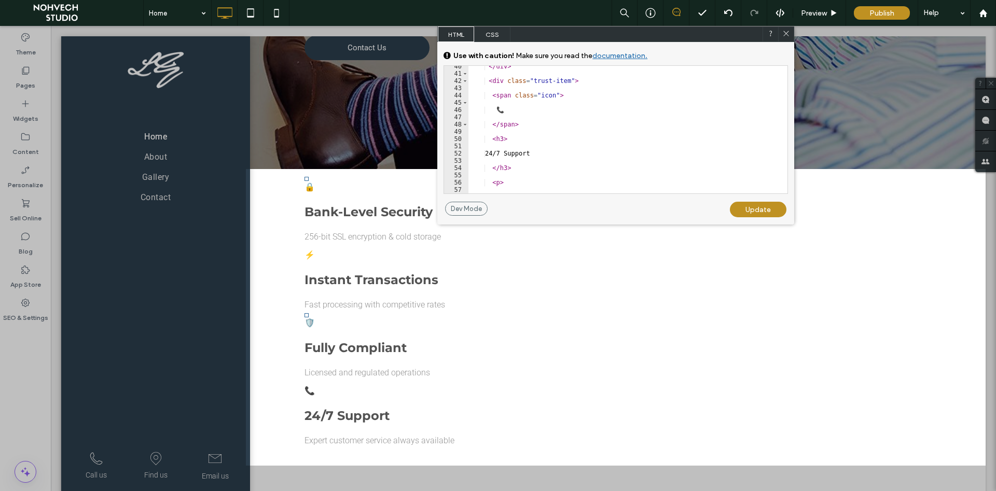
click at [491, 30] on span "CSS" at bounding box center [492, 34] width 36 height 16
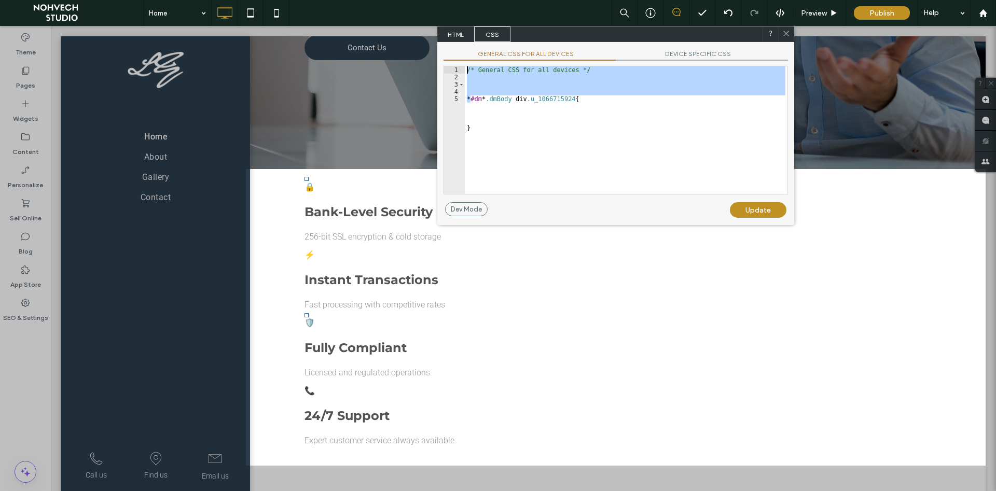
drag, startPoint x: 624, startPoint y: 161, endPoint x: 454, endPoint y: 62, distance: 196.9
click at [454, 62] on div "GENERAL CSS FOR ALL DEVICES DEVICE SPECIFIC CSS Use with caution! Make sure you…" at bounding box center [615, 122] width 357 height 160
type textarea "**********"
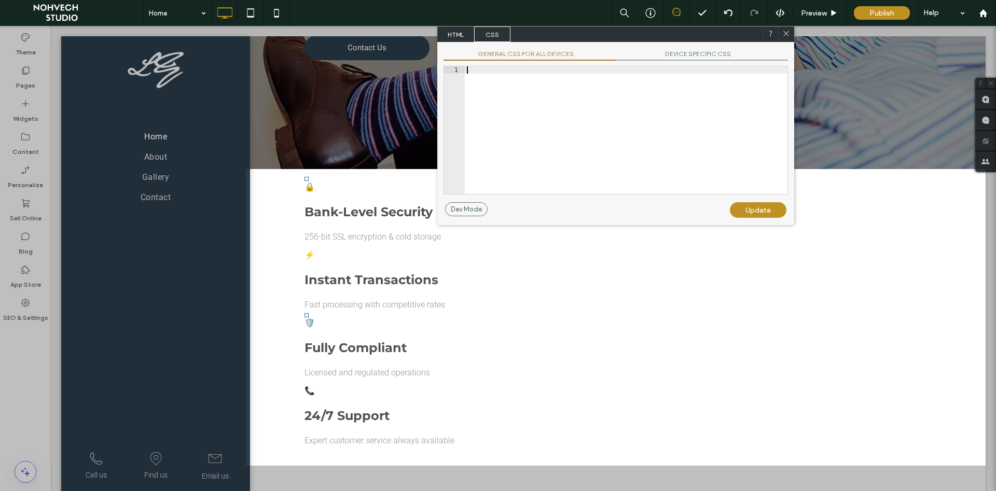
paste textarea "*"
type textarea "*"
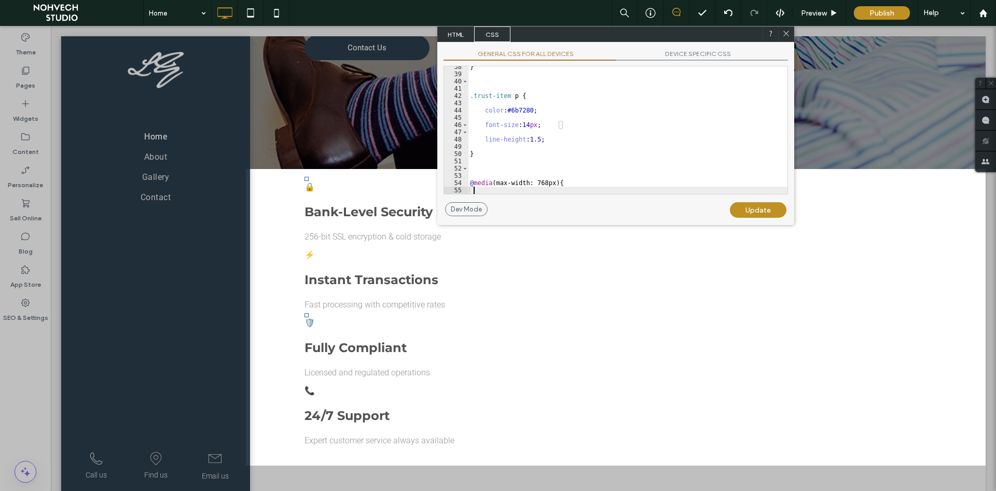
scroll to position [272, 0]
click at [754, 211] on div "Update" at bounding box center [758, 210] width 57 height 16
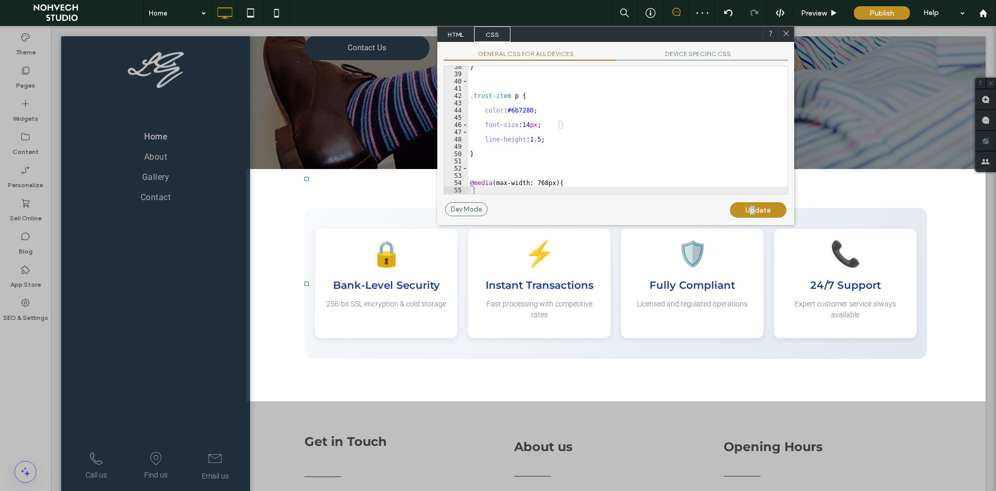
click at [788, 34] on icon at bounding box center [786, 34] width 8 height 8
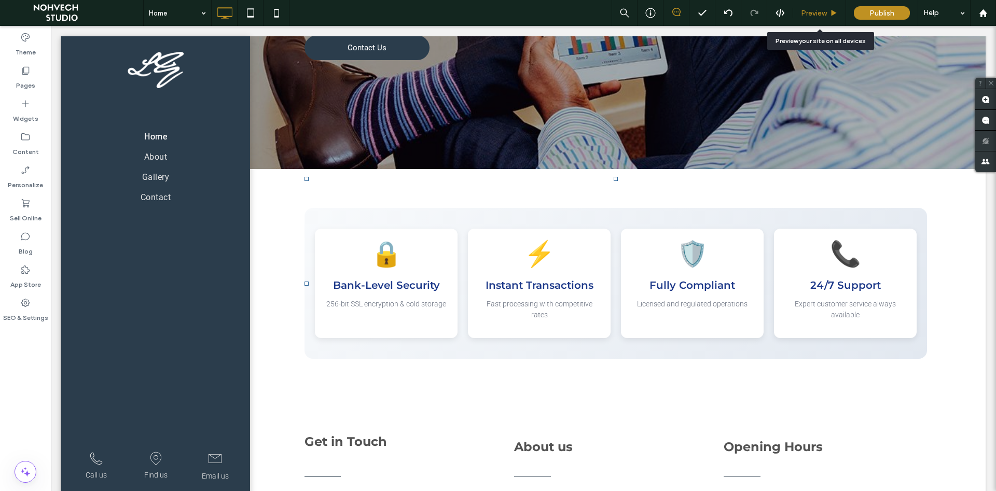
click at [823, 15] on span "Preview" at bounding box center [814, 13] width 26 height 9
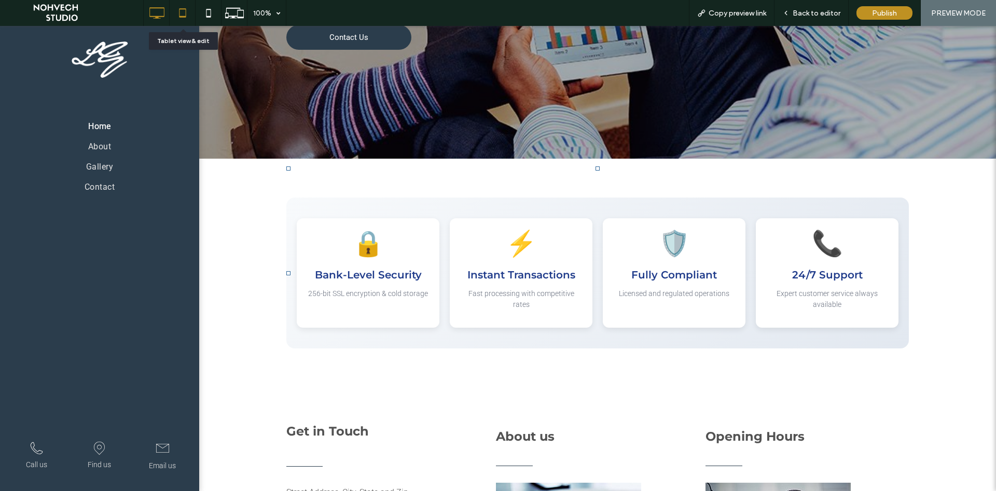
click at [184, 12] on icon at bounding box center [182, 13] width 21 height 21
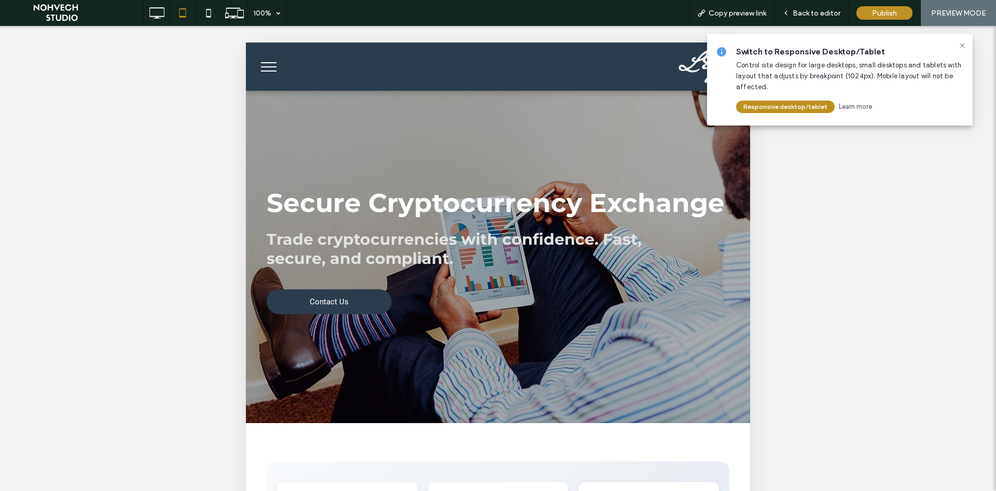
scroll to position [7, 0]
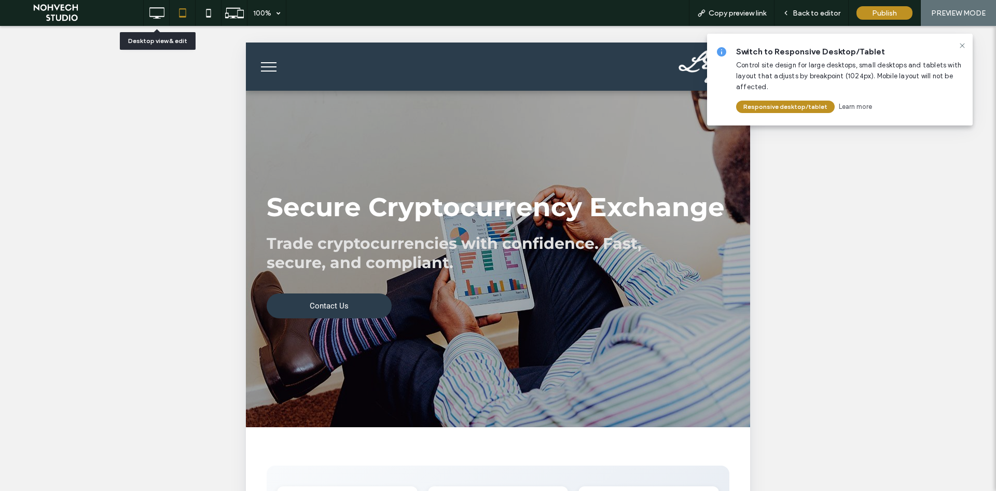
click at [153, 9] on icon at bounding box center [156, 13] width 21 height 21
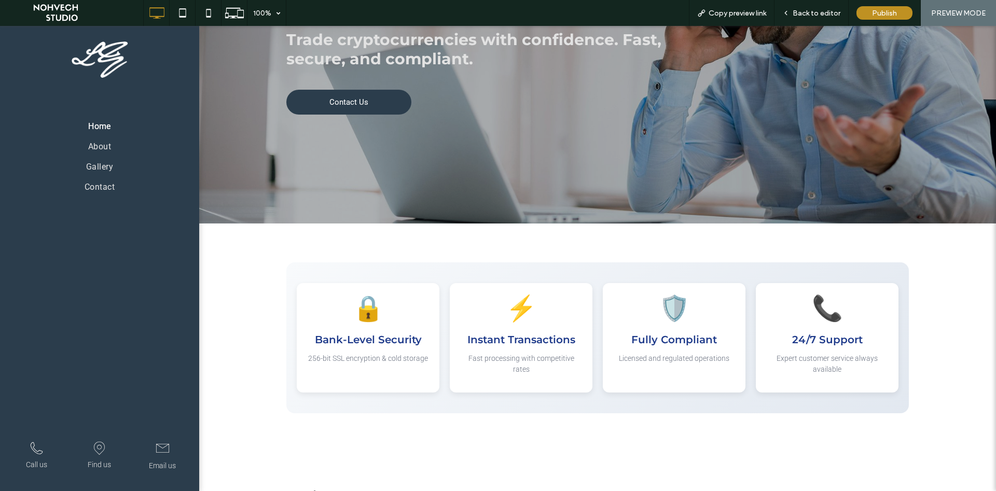
scroll to position [0, 0]
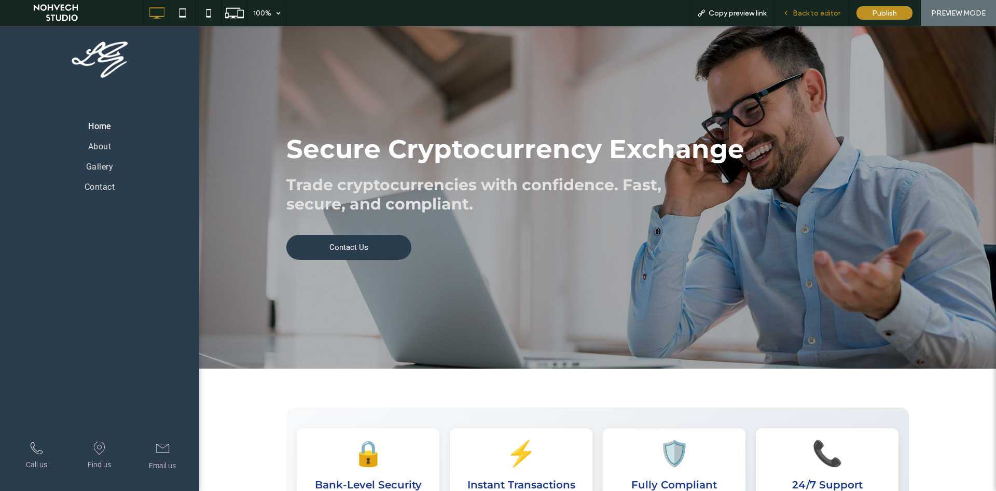
click at [822, 15] on span "Back to editor" at bounding box center [817, 13] width 48 height 9
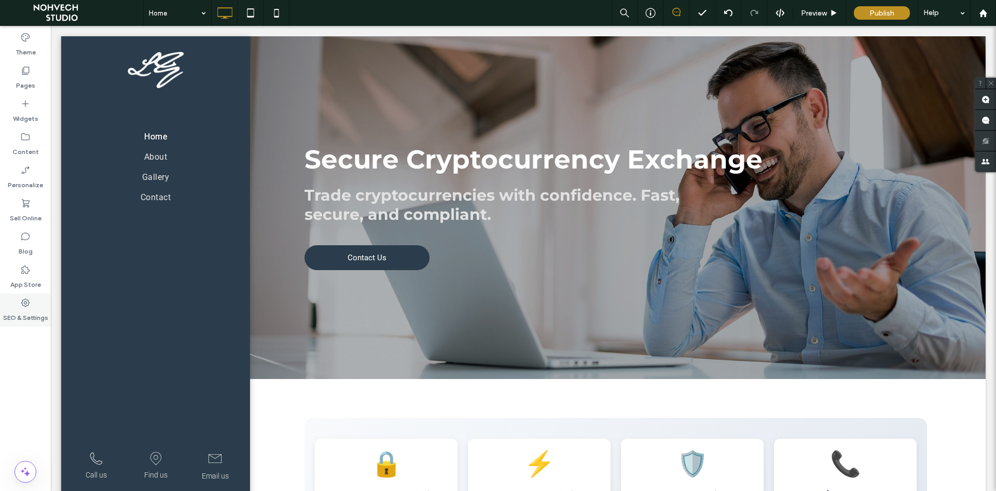
click at [20, 318] on label "SEO & Settings" at bounding box center [25, 315] width 45 height 15
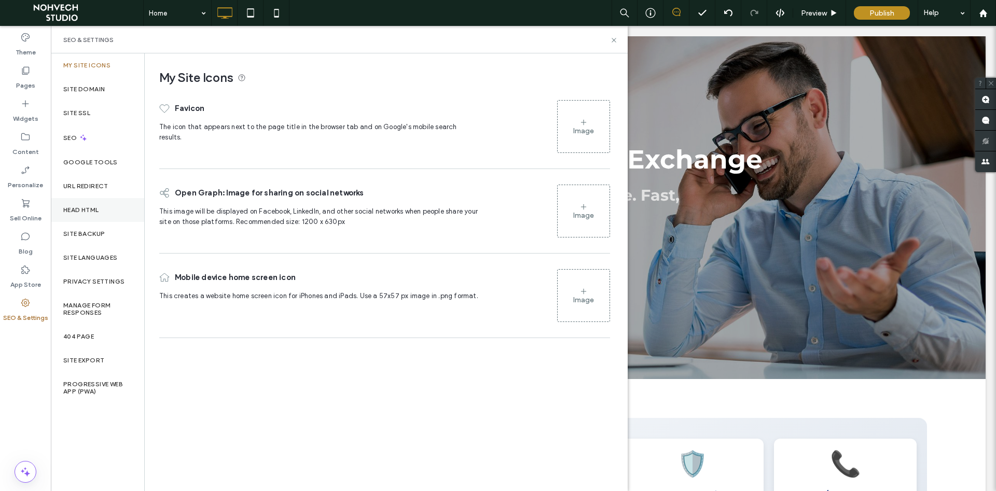
click at [82, 209] on label "Head HTML" at bounding box center [81, 210] width 36 height 7
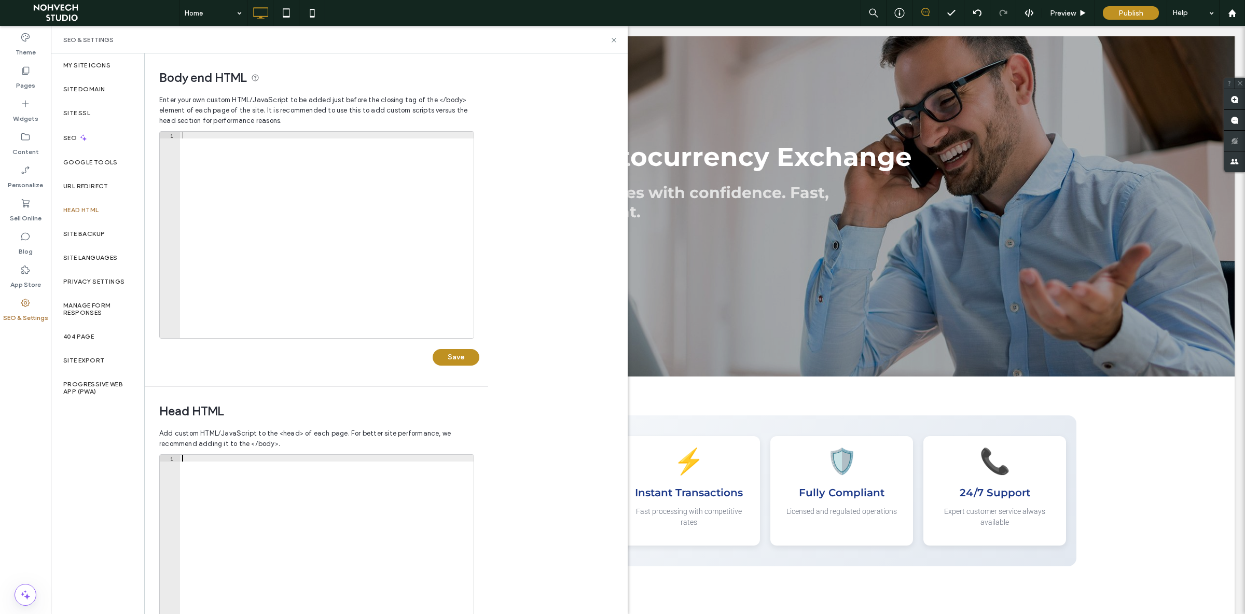
click at [199, 472] on div at bounding box center [327, 565] width 294 height 220
paste textarea "**********"
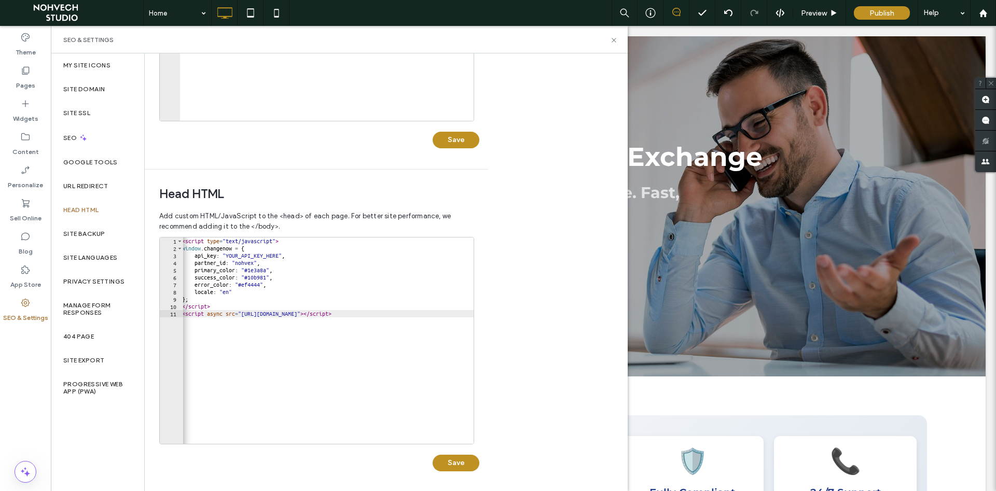
scroll to position [219, 0]
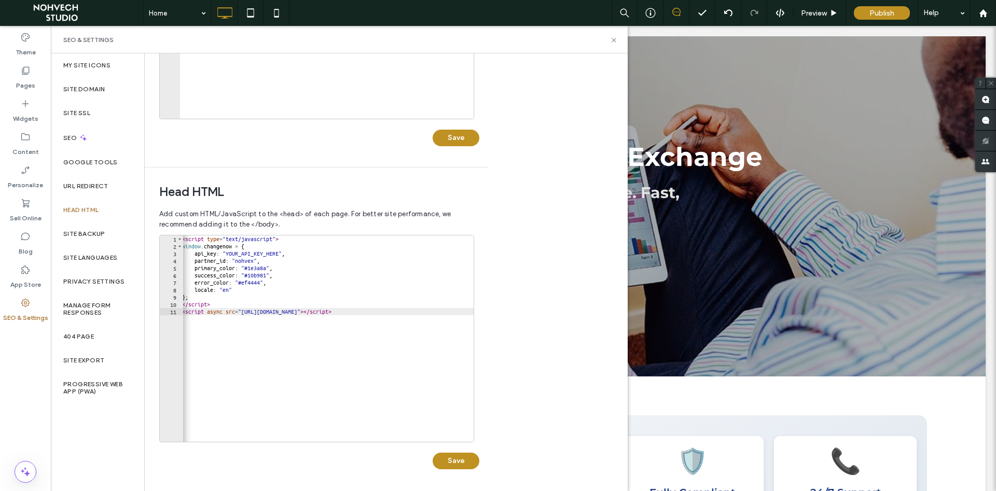
click at [192, 258] on div "< script type = "text/javascript" > window . changenow = { api_key : "YOUR_API_…" at bounding box center [328, 346] width 297 height 221
click at [280, 252] on div "< script type = "text/javascript" > window . changenow = { api_key : "YOUR_API_…" at bounding box center [328, 346] width 297 height 221
paste textarea "**********"
type textarea "**********"
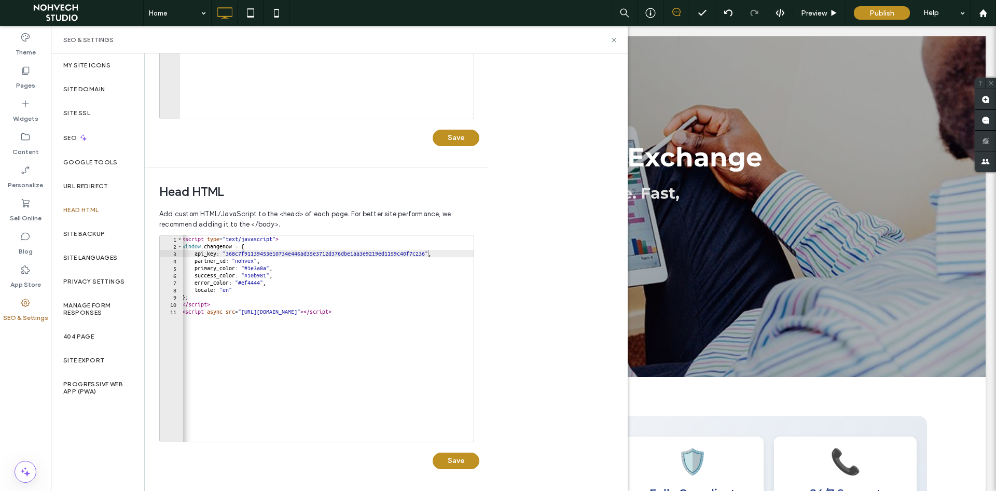
scroll to position [2, 0]
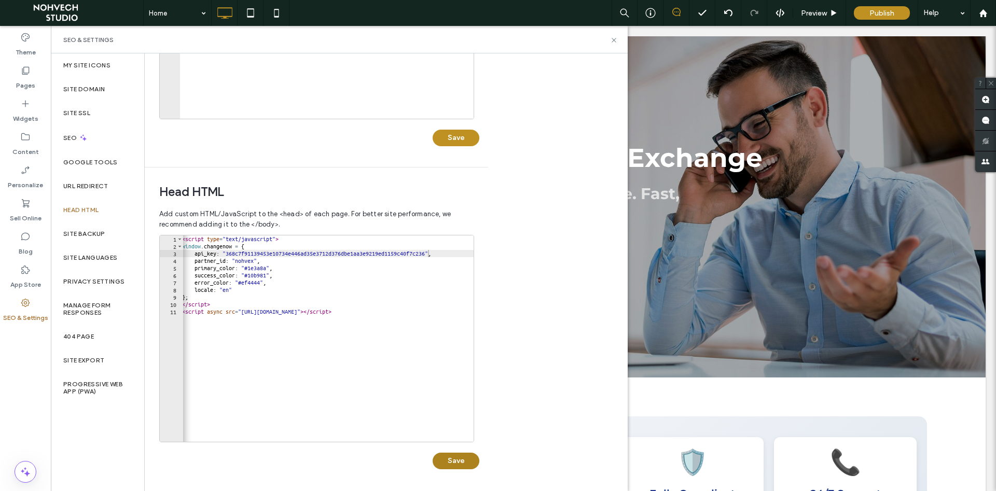
click at [454, 459] on button "Save" at bounding box center [456, 461] width 47 height 17
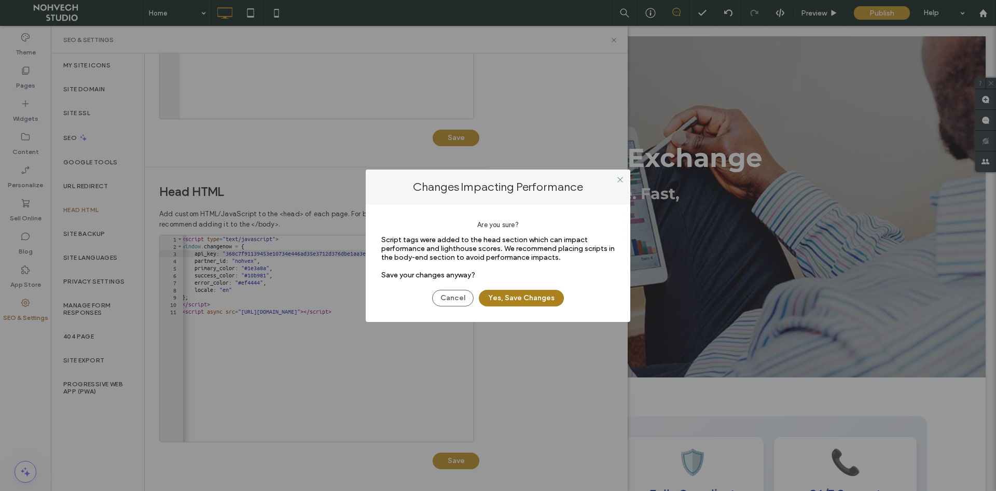
click at [514, 299] on button "Yes, Save Changes" at bounding box center [521, 298] width 85 height 17
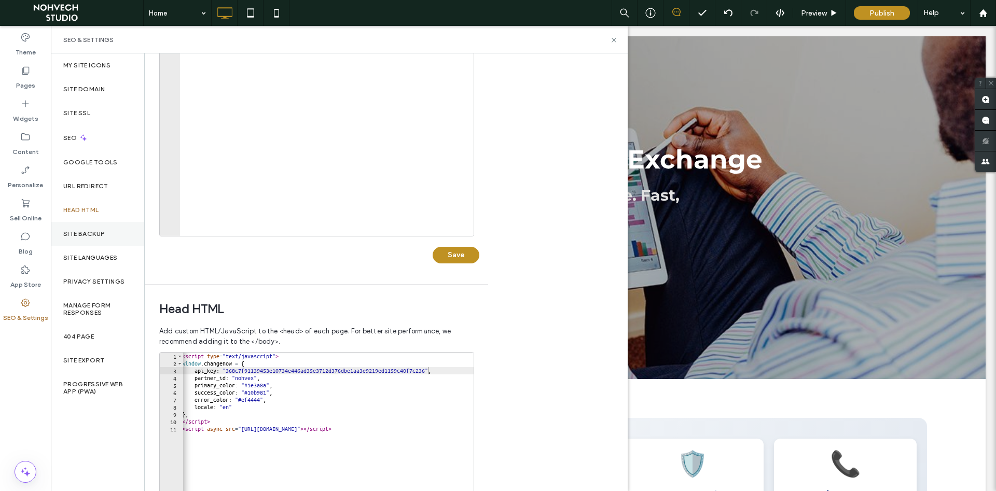
scroll to position [102, 0]
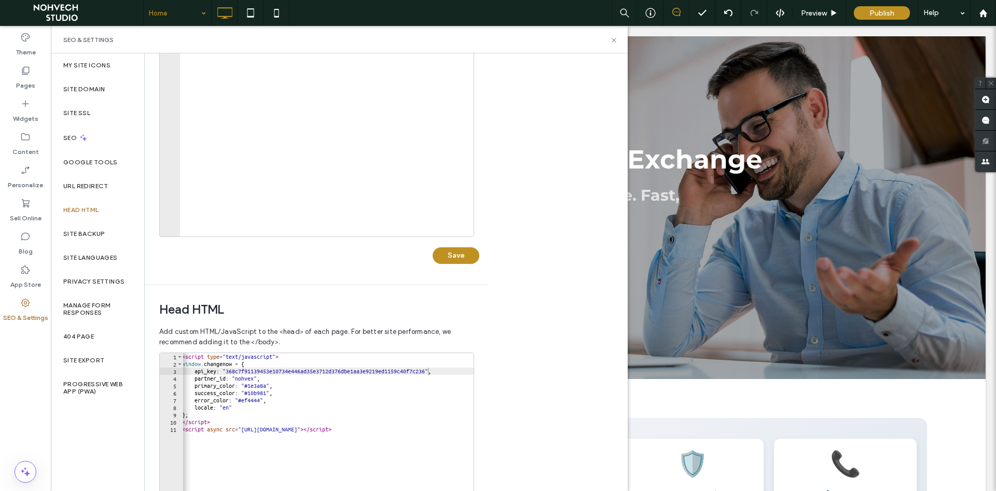
click at [157, 12] on input at bounding box center [175, 13] width 52 height 26
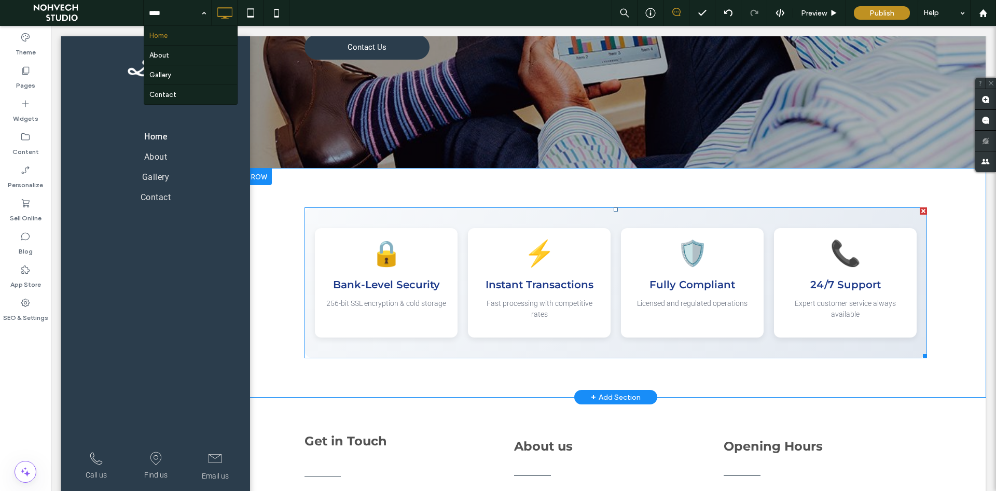
scroll to position [211, 0]
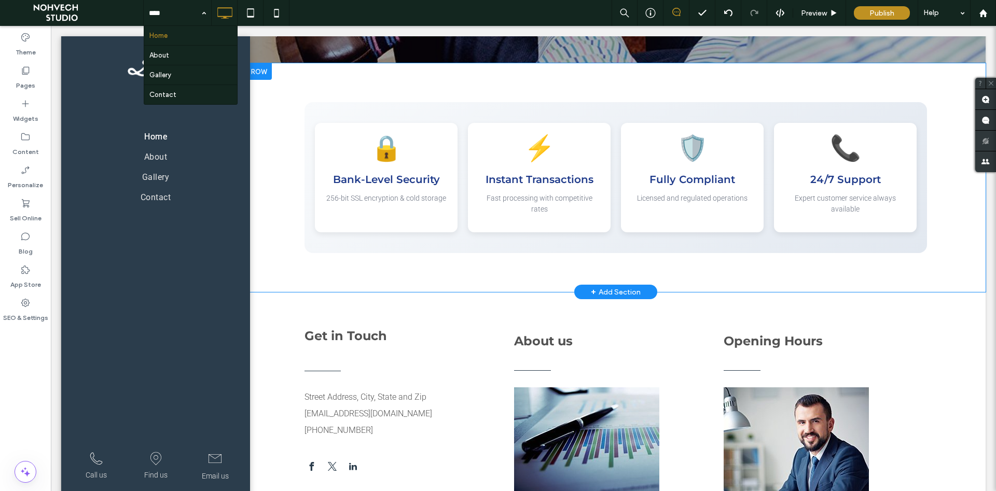
click at [629, 291] on div "+ Add Section" at bounding box center [616, 291] width 50 height 11
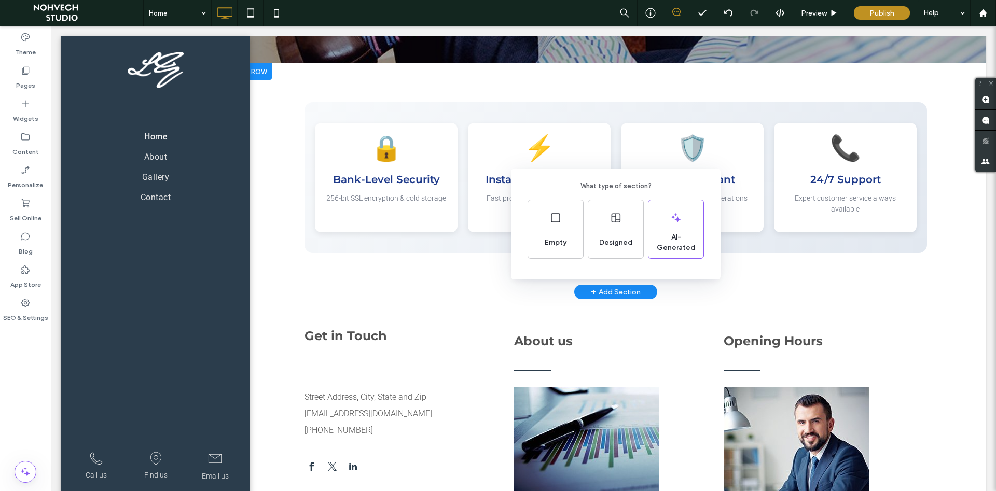
scroll to position [317, 0]
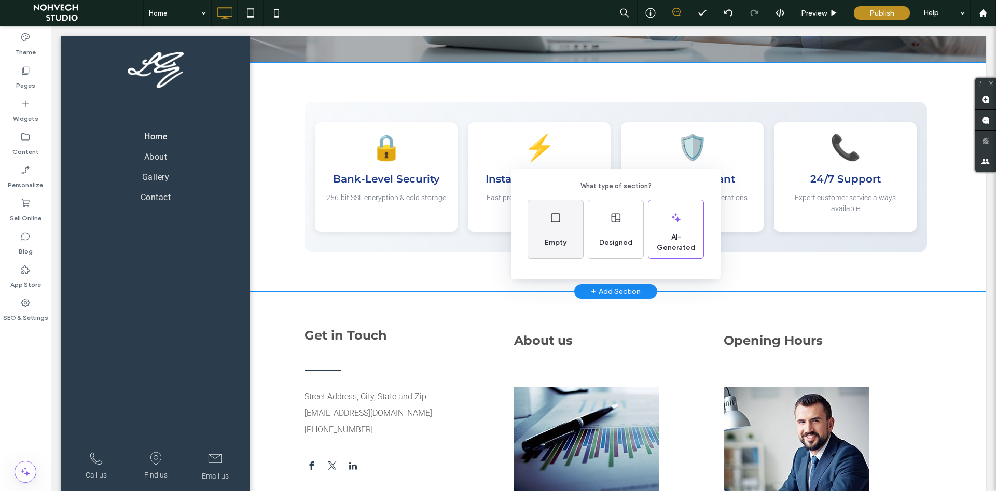
click at [562, 227] on div "Empty" at bounding box center [555, 229] width 55 height 58
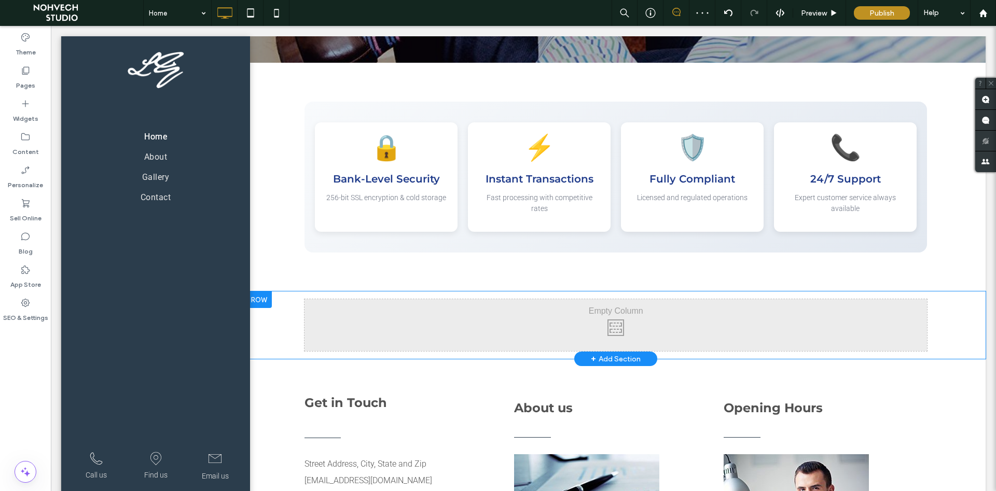
click at [612, 315] on div "Click To Paste Click To Paste" at bounding box center [616, 325] width 623 height 52
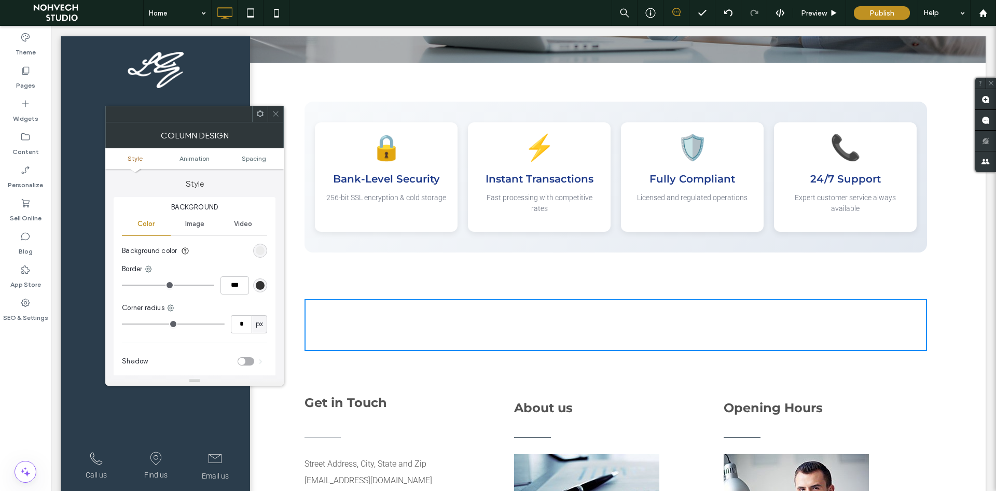
click at [258, 113] on icon at bounding box center [260, 114] width 8 height 8
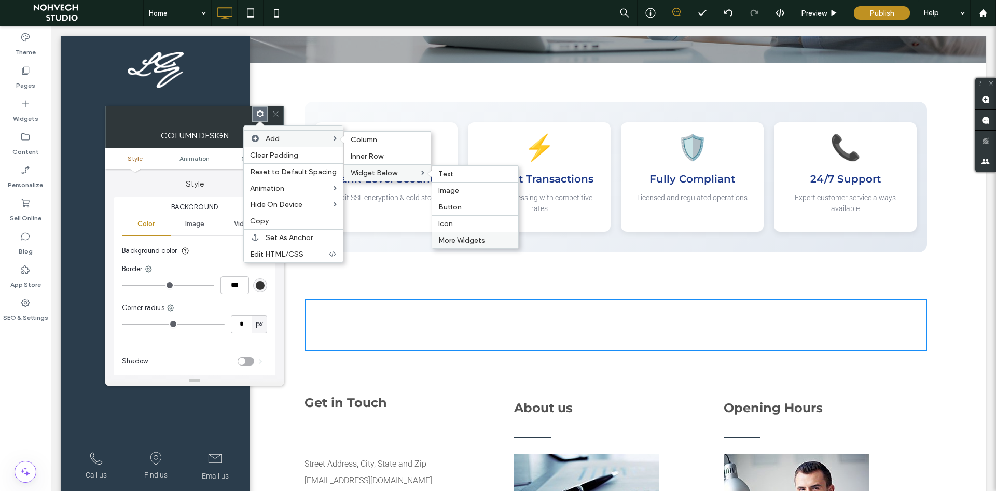
click at [461, 240] on span "More Widgets" at bounding box center [461, 240] width 47 height 9
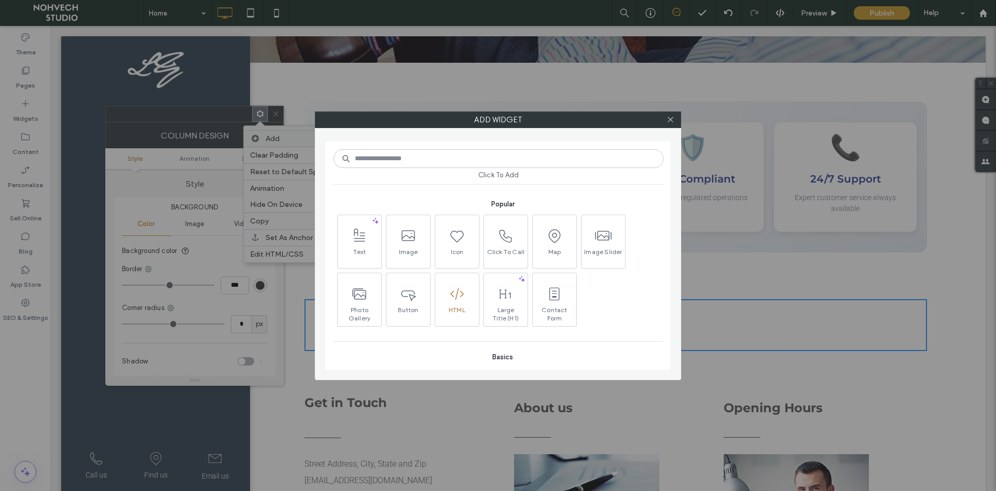
click at [448, 300] on span at bounding box center [457, 294] width 44 height 23
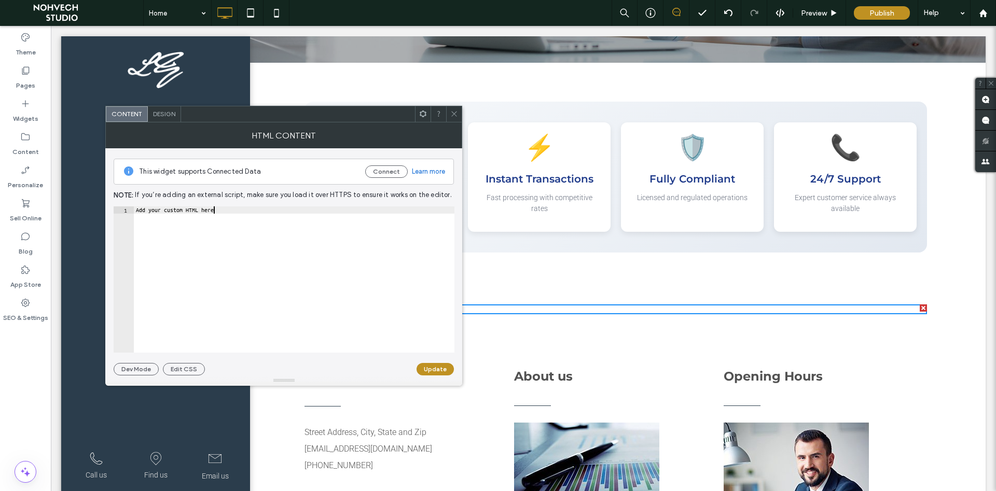
click at [260, 216] on div "Add your custom HTML here" at bounding box center [294, 287] width 321 height 161
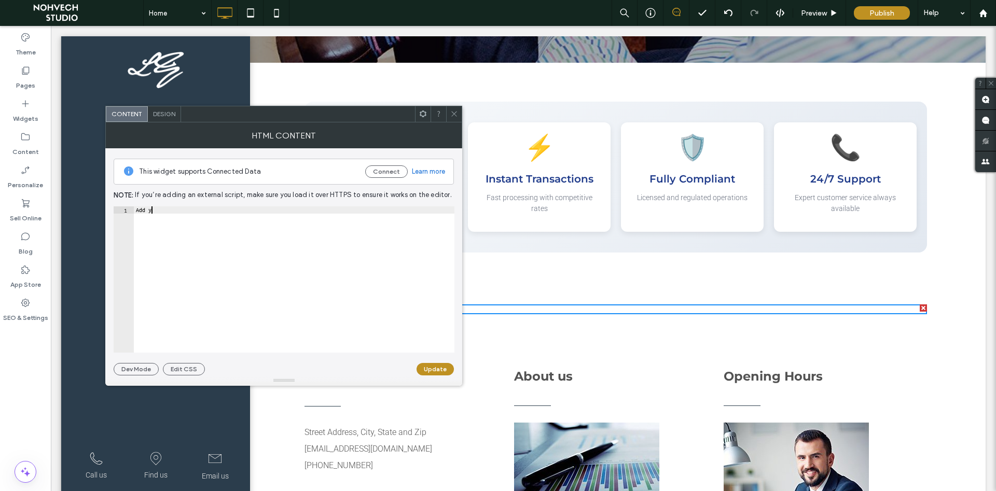
type textarea "*"
paste textarea "******"
type textarea "******"
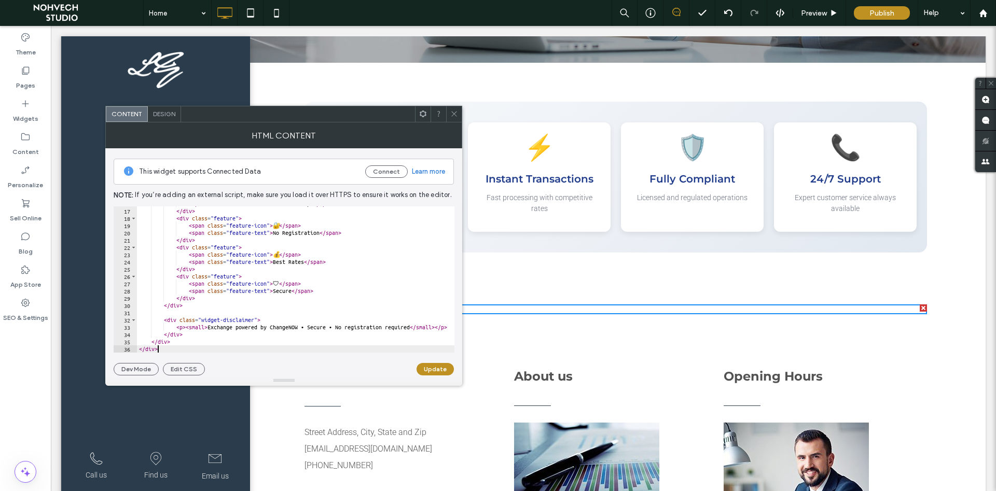
scroll to position [115, 0]
click at [432, 370] on button "Update" at bounding box center [435, 369] width 37 height 12
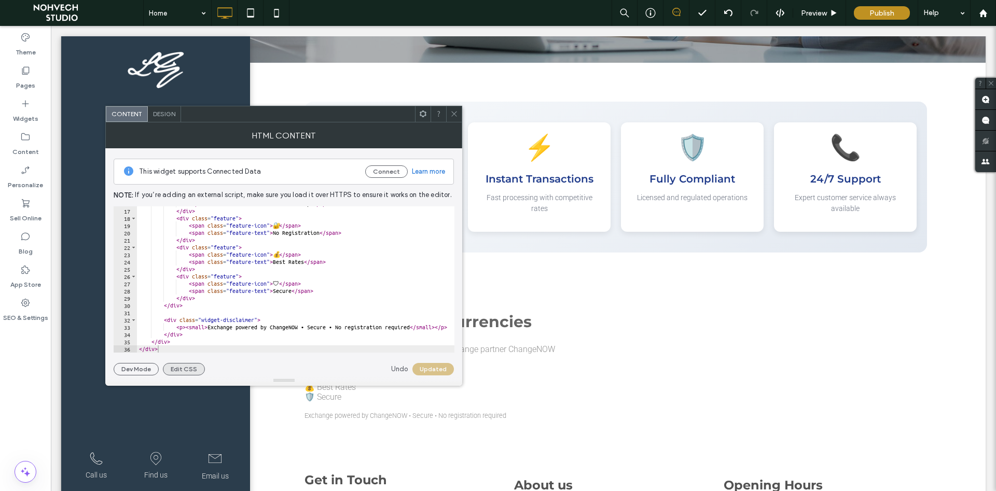
click at [182, 369] on button "Edit CSS" at bounding box center [184, 369] width 42 height 12
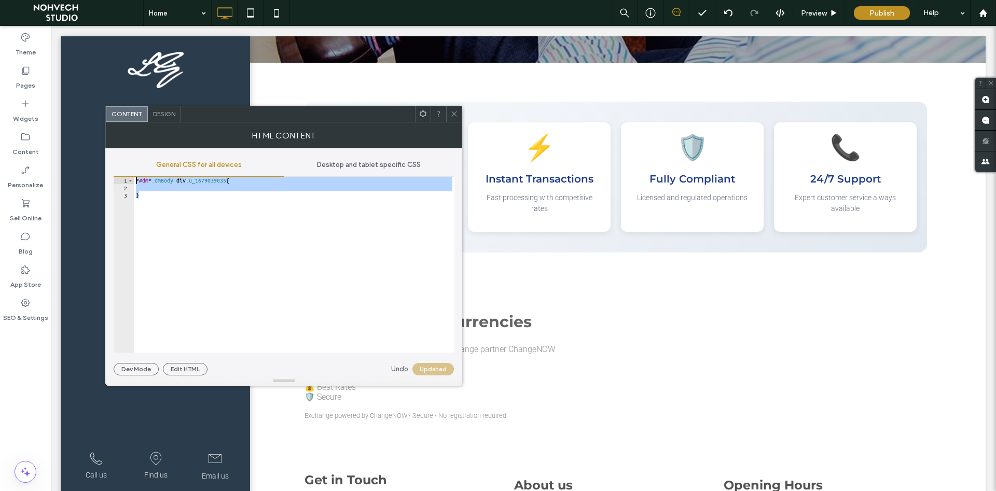
drag, startPoint x: 222, startPoint y: 227, endPoint x: 118, endPoint y: 173, distance: 116.5
click at [118, 173] on div "General CSS for all devices Desktop and tablet specific CSS * 1 2 3 * #dm * .dm…" at bounding box center [284, 253] width 340 height 199
type textarea "**********"
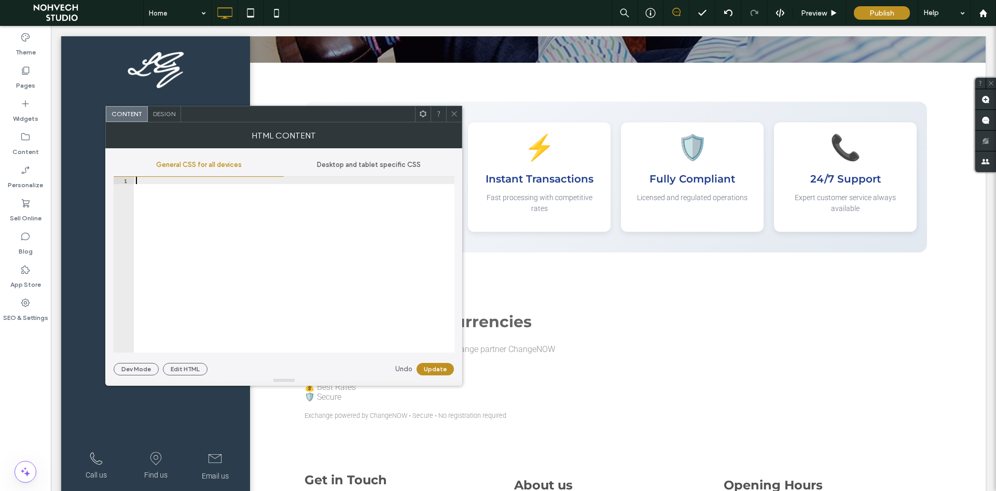
paste textarea "*"
type textarea "*"
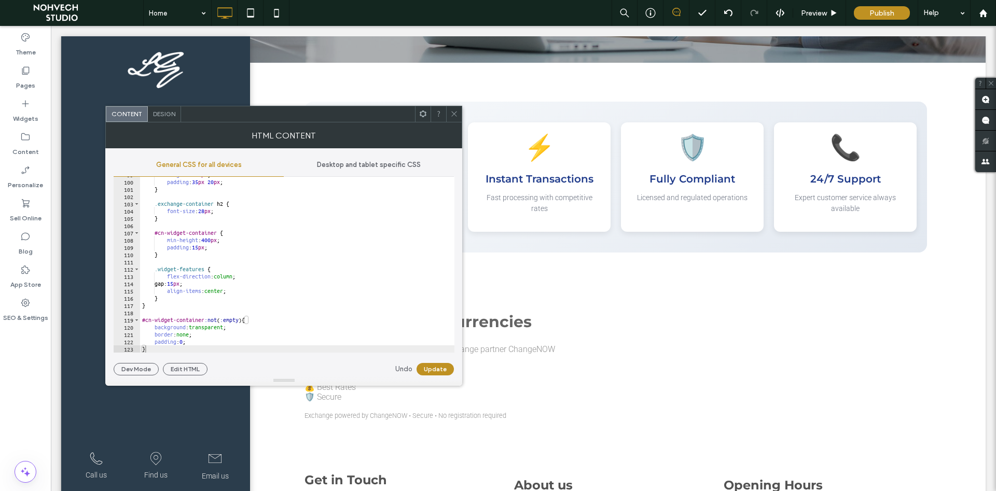
click at [432, 367] on button "Update" at bounding box center [435, 369] width 37 height 12
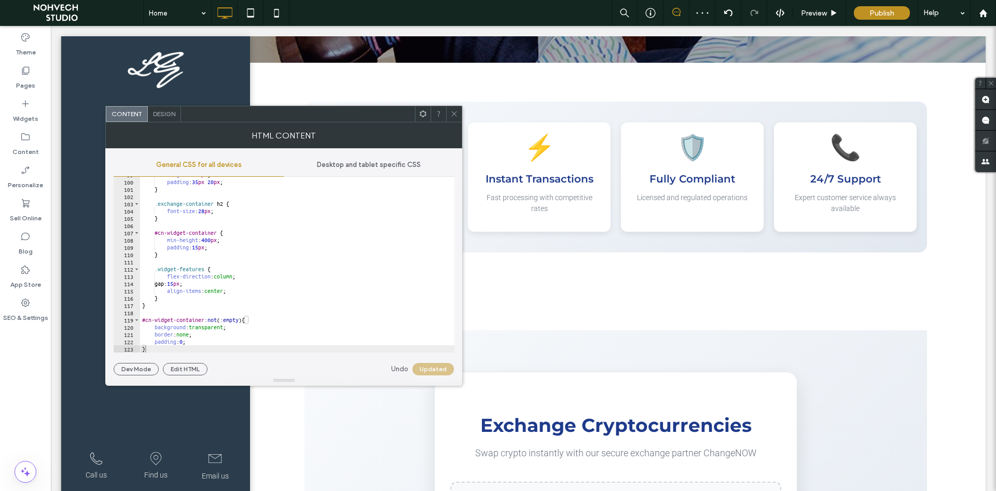
click at [455, 113] on icon at bounding box center [454, 114] width 8 height 8
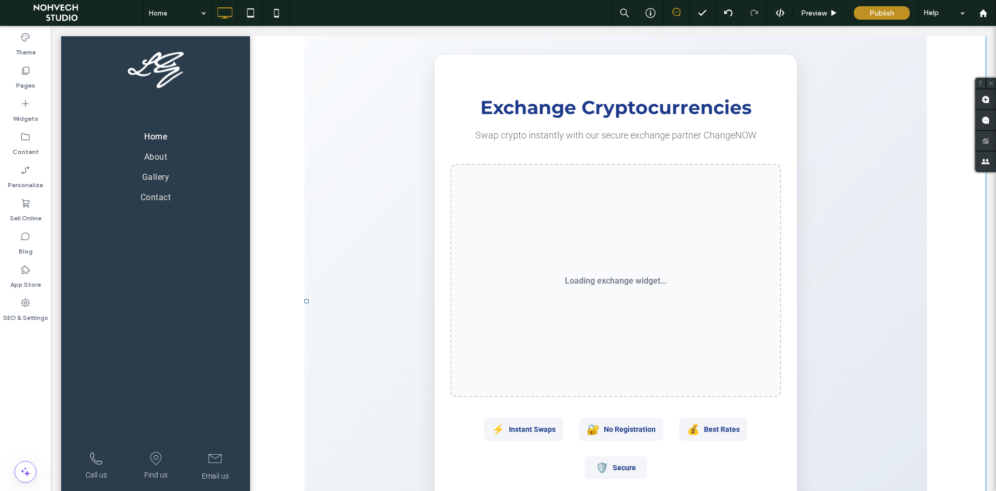
scroll to position [634, 0]
click at [814, 11] on span "Preview" at bounding box center [814, 13] width 26 height 9
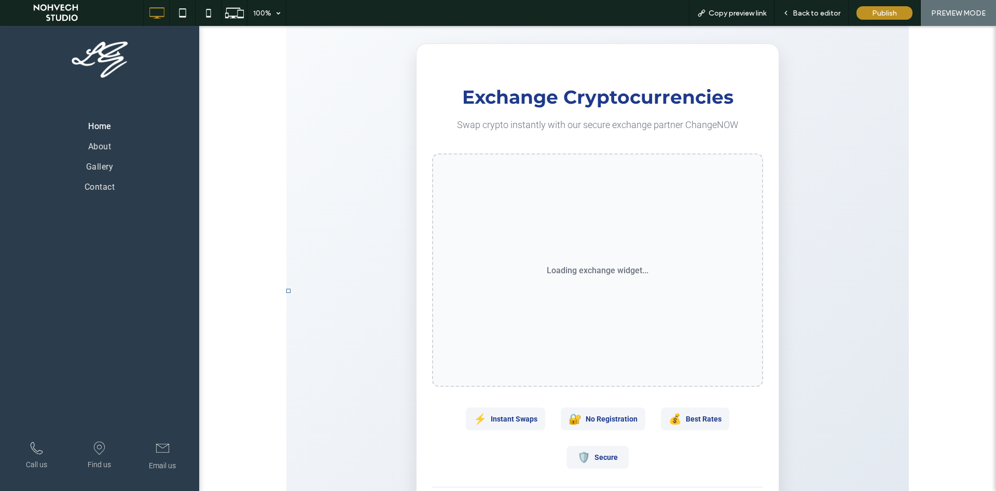
scroll to position [634, 0]
click at [816, 9] on span "Back to editor" at bounding box center [817, 13] width 48 height 9
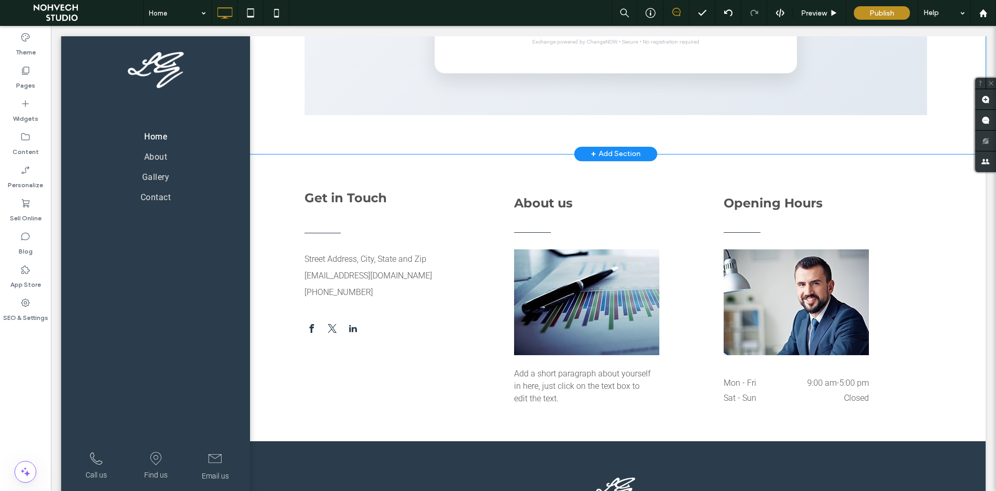
scroll to position [1110, 0]
